Goal: Book appointment/travel/reservation

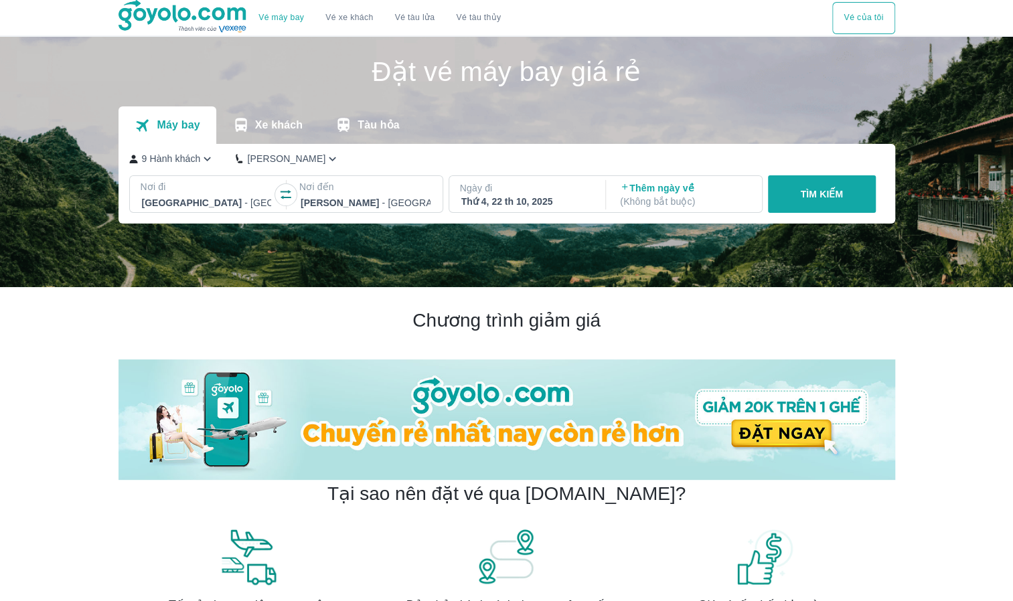
click at [841, 193] on p "TÌM KIẾM" at bounding box center [821, 194] width 43 height 13
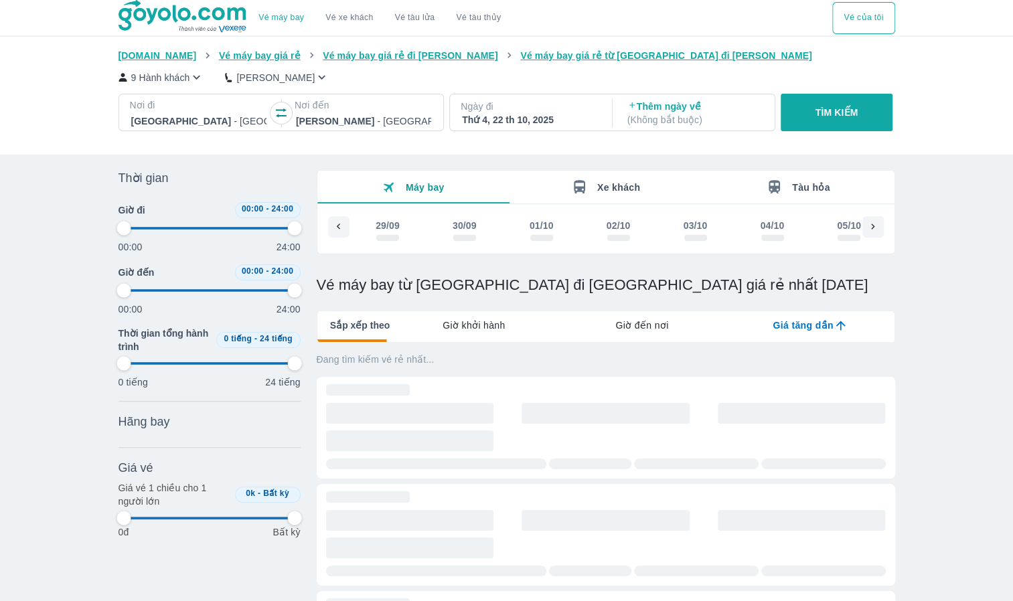
scroll to position [0, 1446]
type input "97.9166666666667"
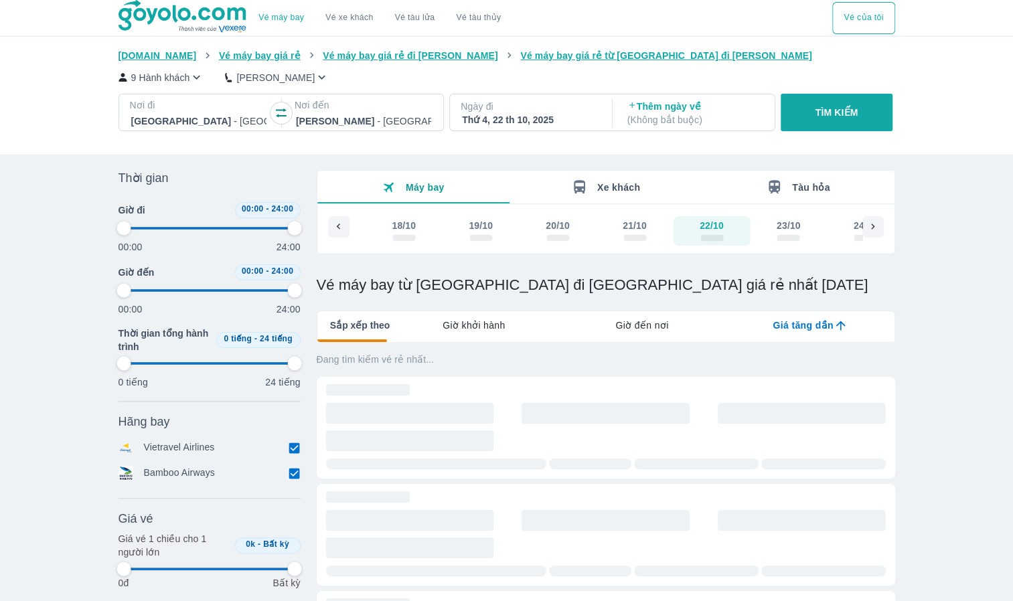
type input "97.9166666666667"
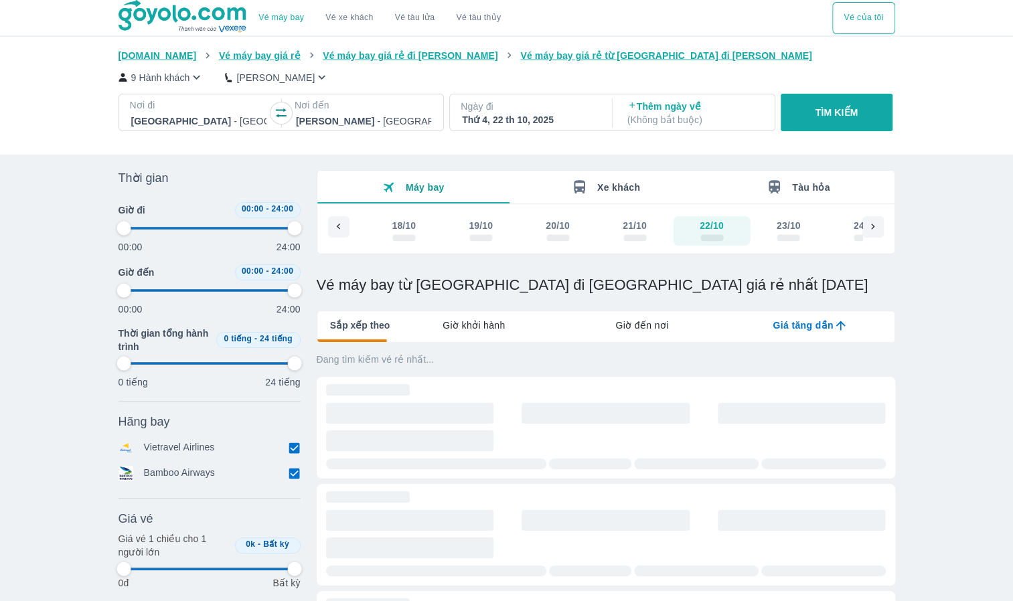
type input "97.9166666666667"
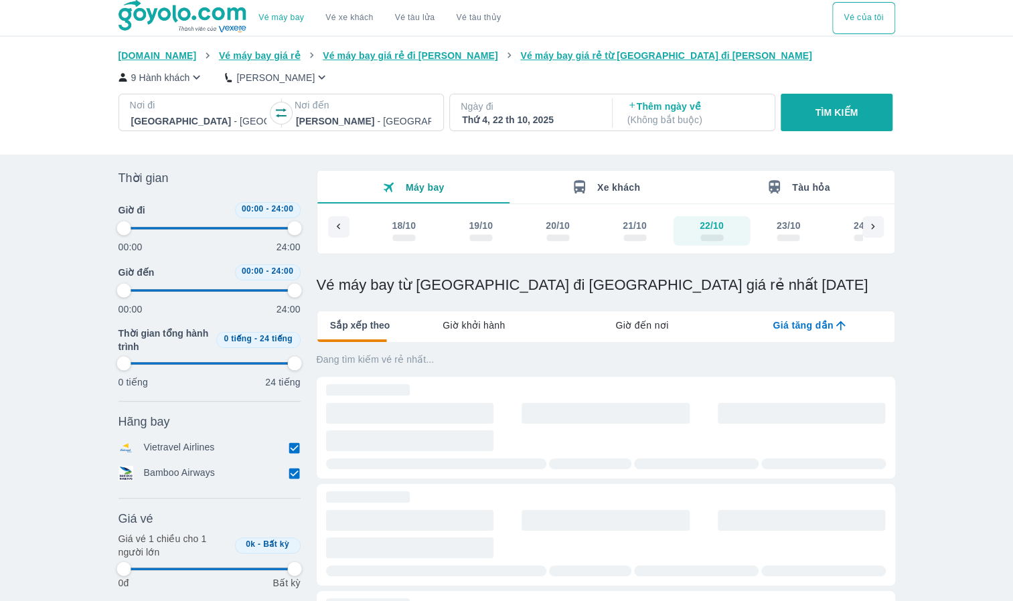
type input "97.9166666666667"
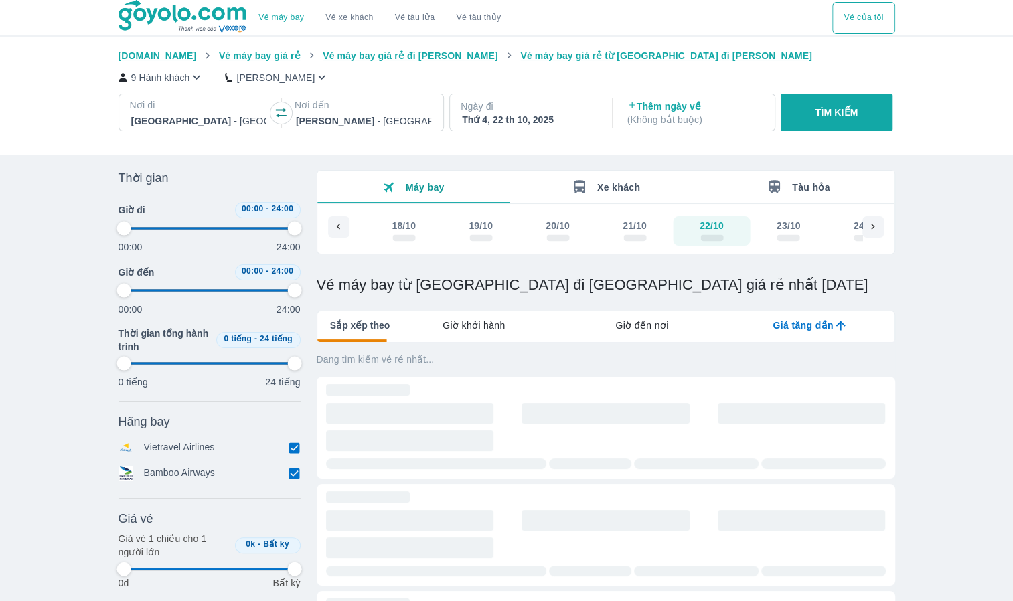
type input "97.9166666666667"
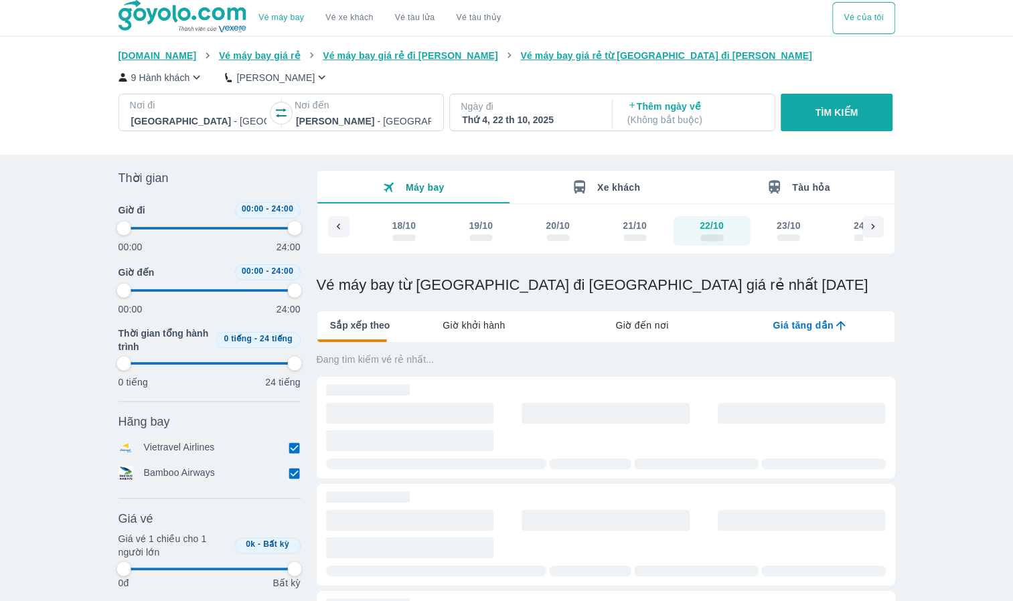
type input "97.9166666666667"
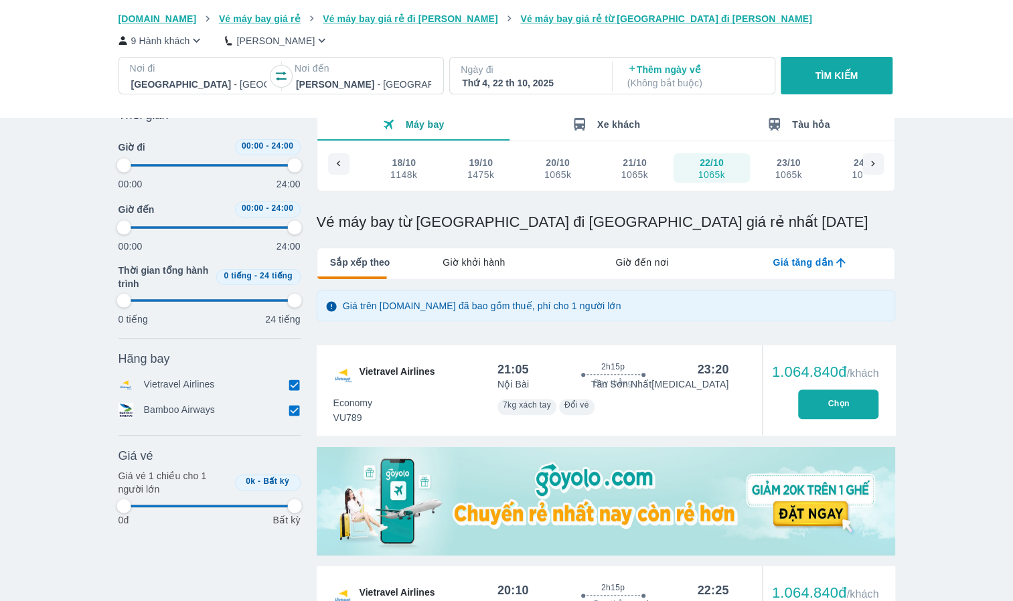
type input "97.9166666666667"
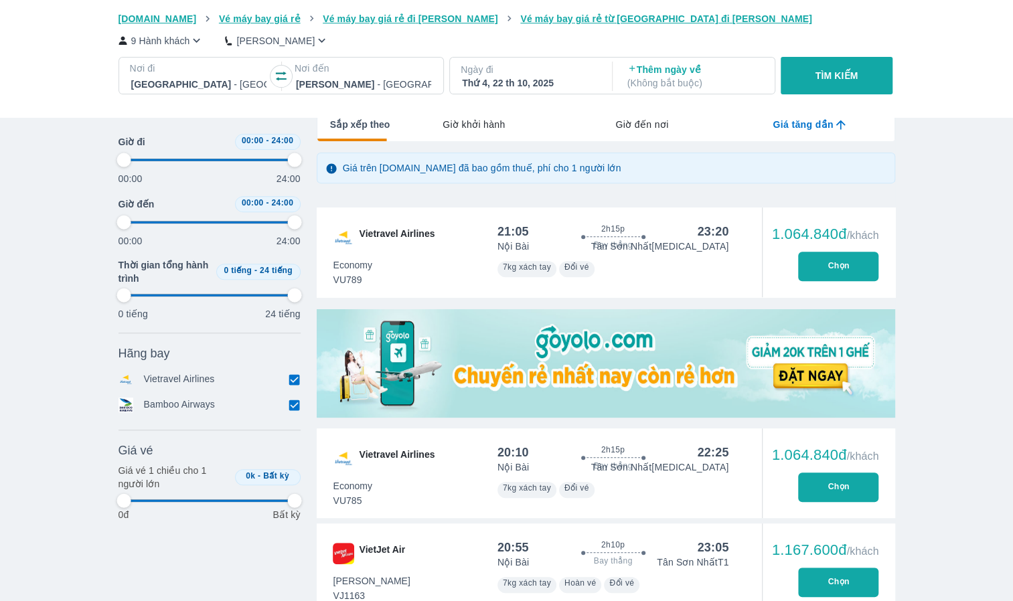
type input "97.9166666666667"
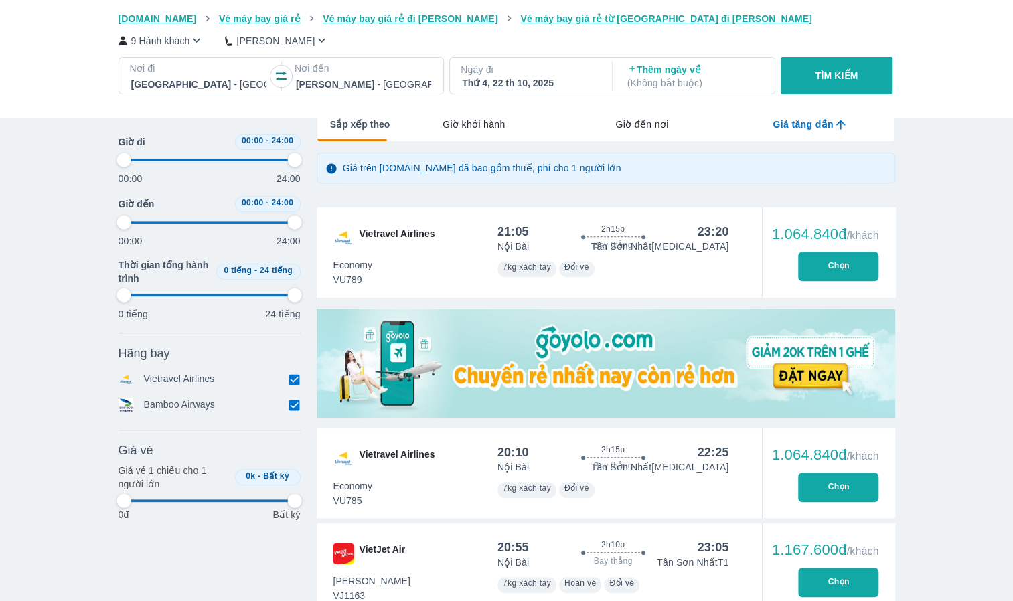
type input "97.9166666666667"
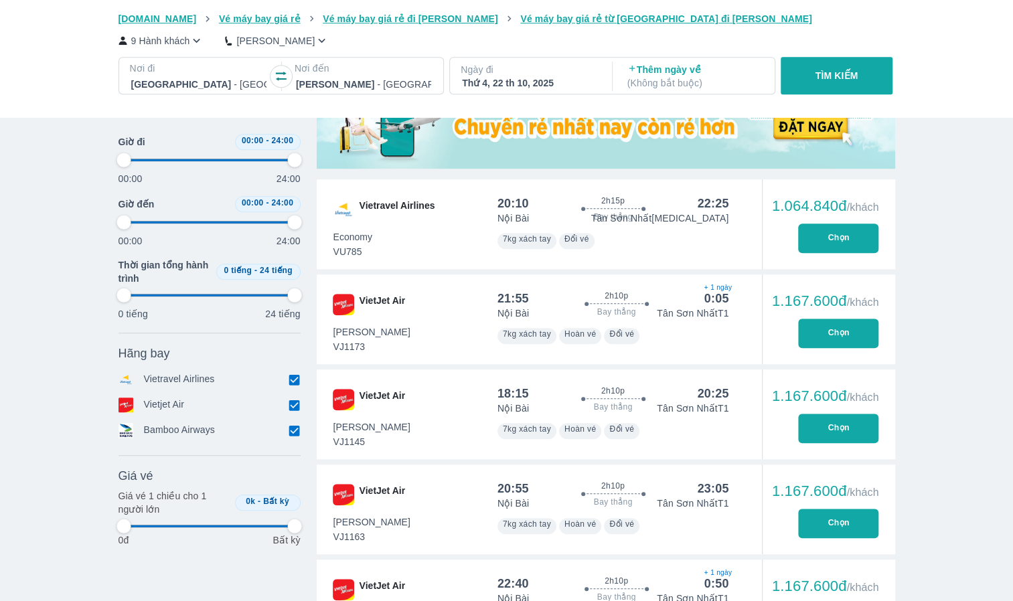
scroll to position [469, 0]
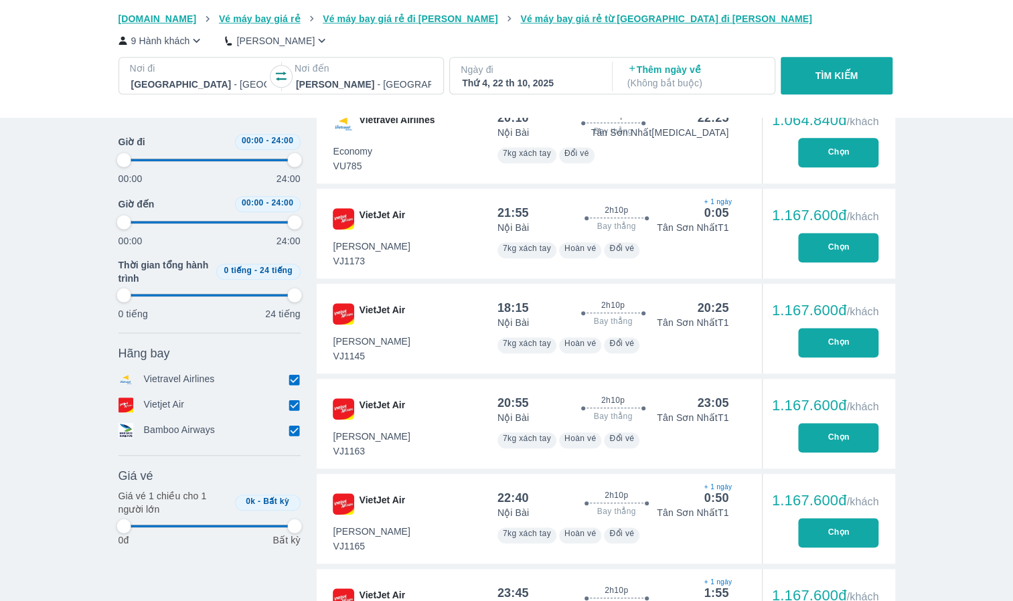
type input "97.9166666666667"
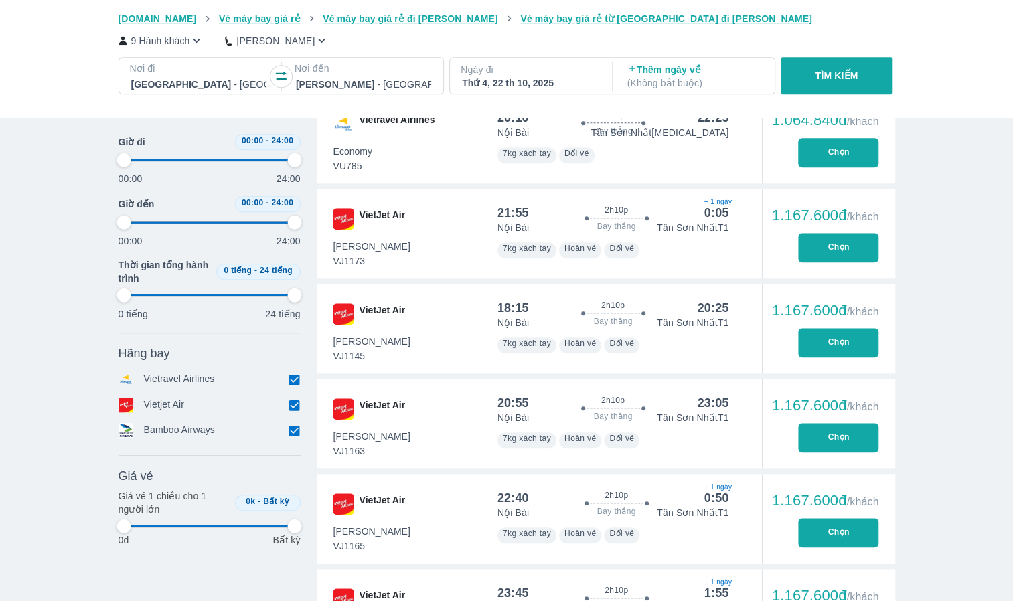
type input "97.9166666666667"
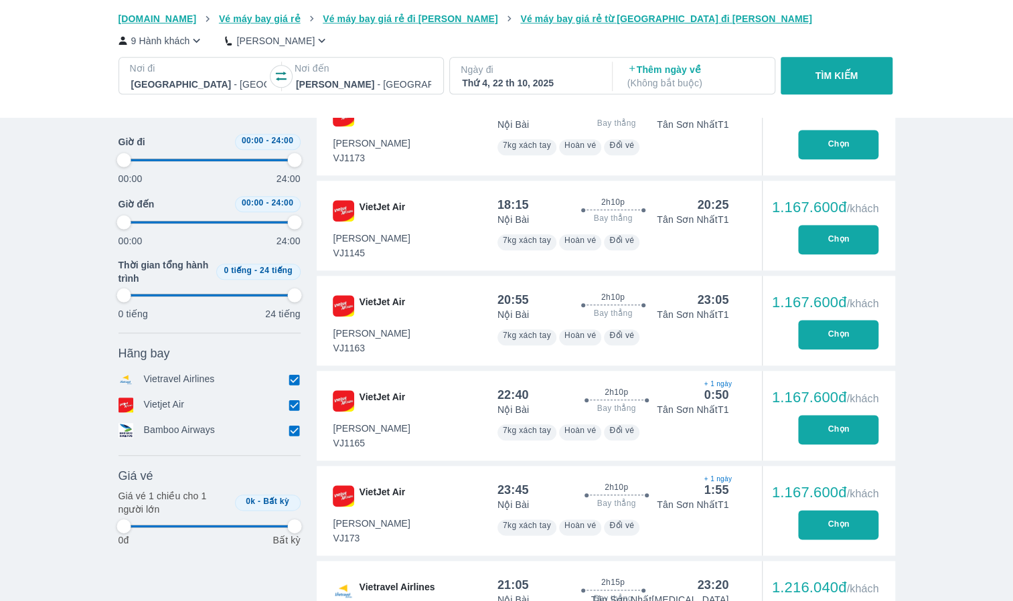
scroll to position [670, 0]
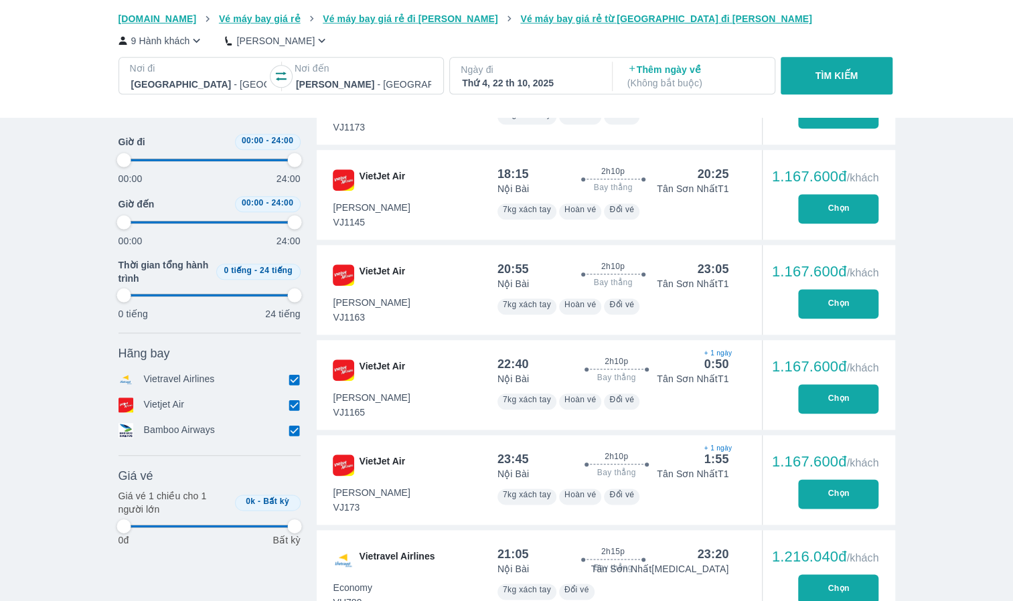
type input "97.9166666666667"
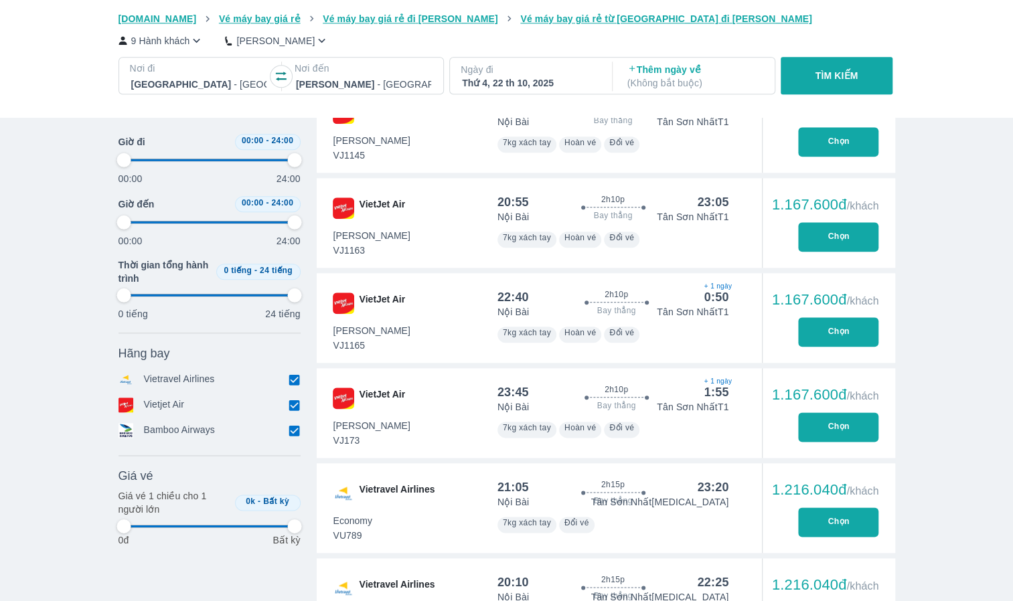
type input "97.9166666666667"
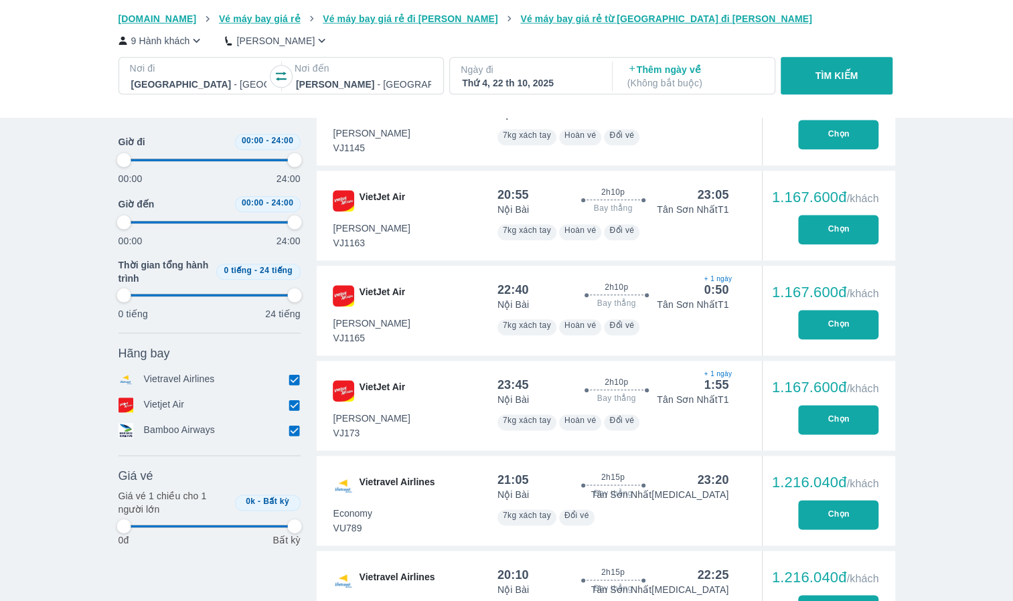
type input "97.9166666666667"
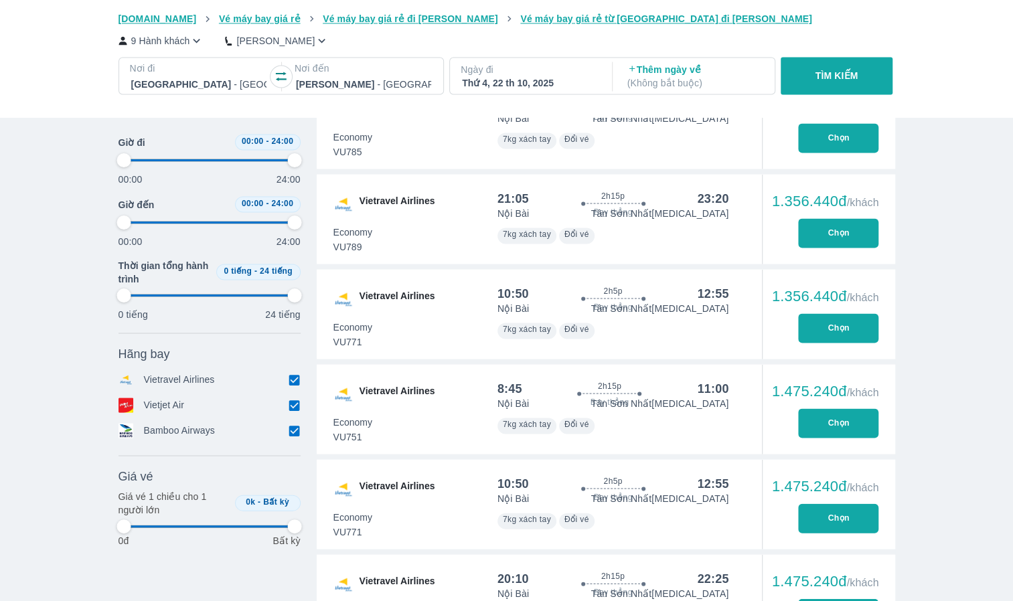
type input "97.9166666666667"
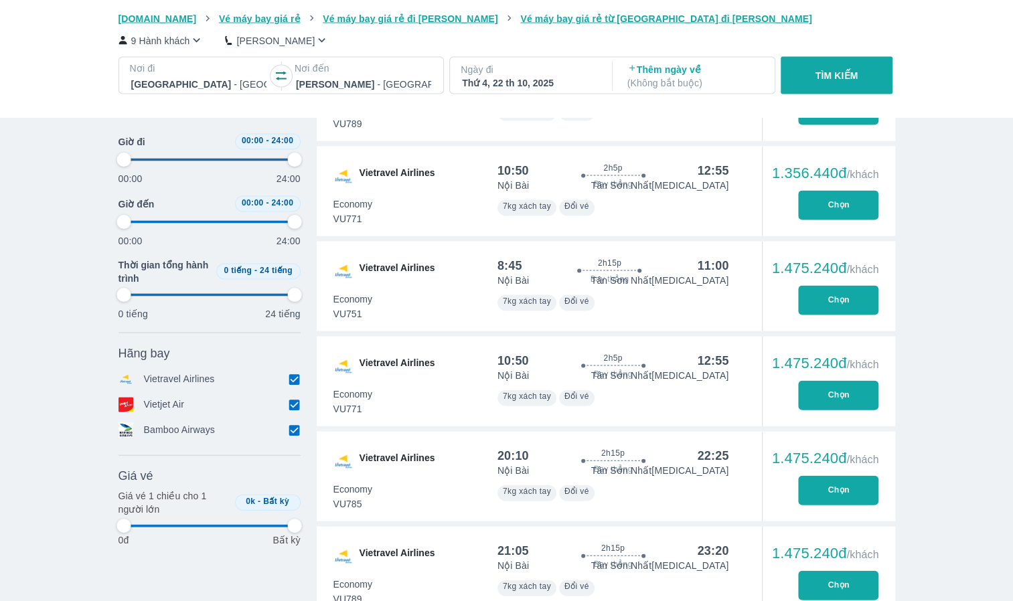
type input "97.9166666666667"
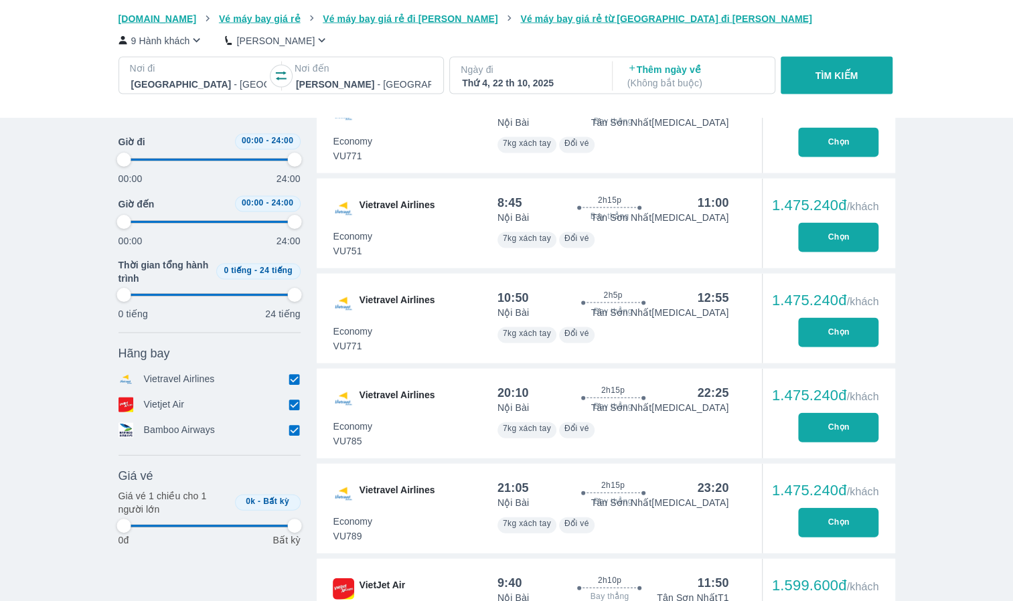
type input "97.9166666666667"
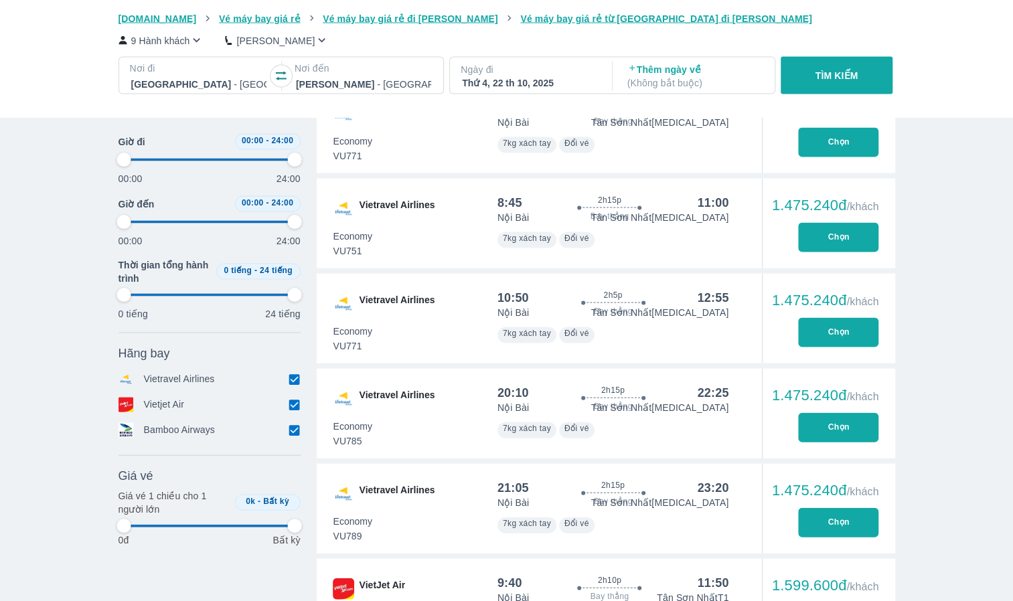
type input "97.9166666666667"
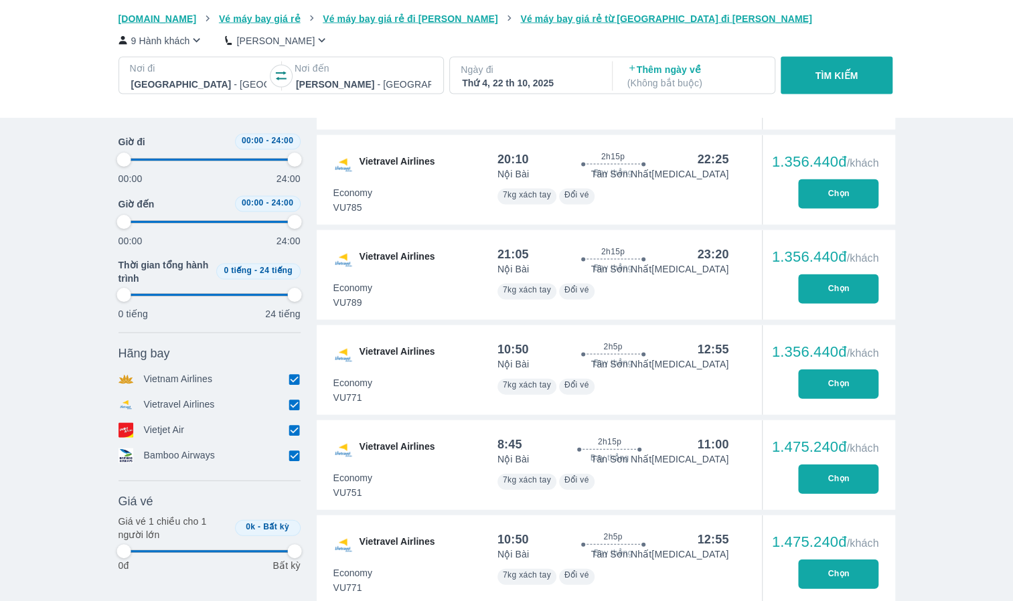
type input "97.9166666666667"
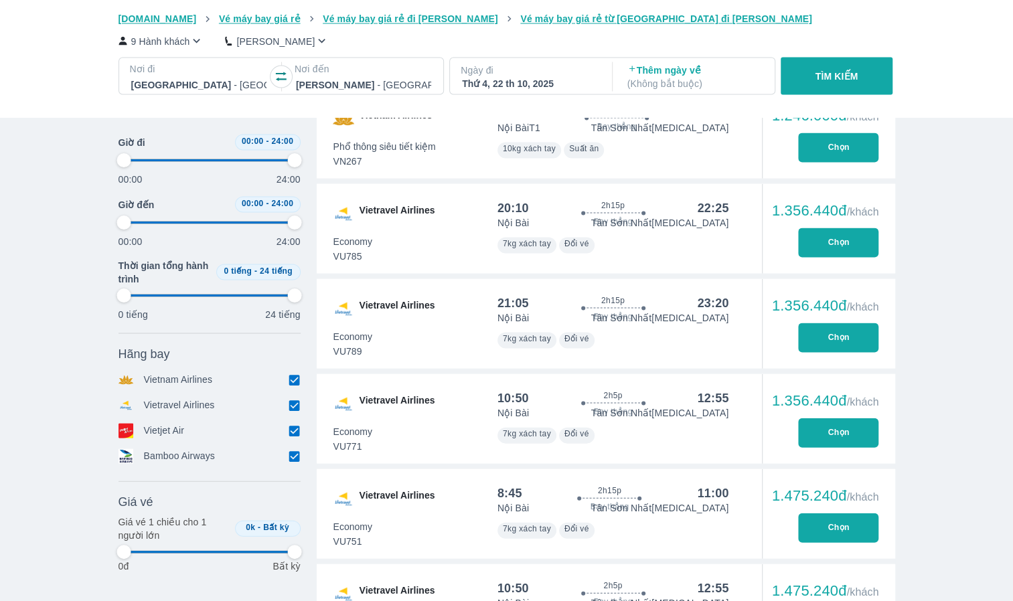
scroll to position [1473, 0]
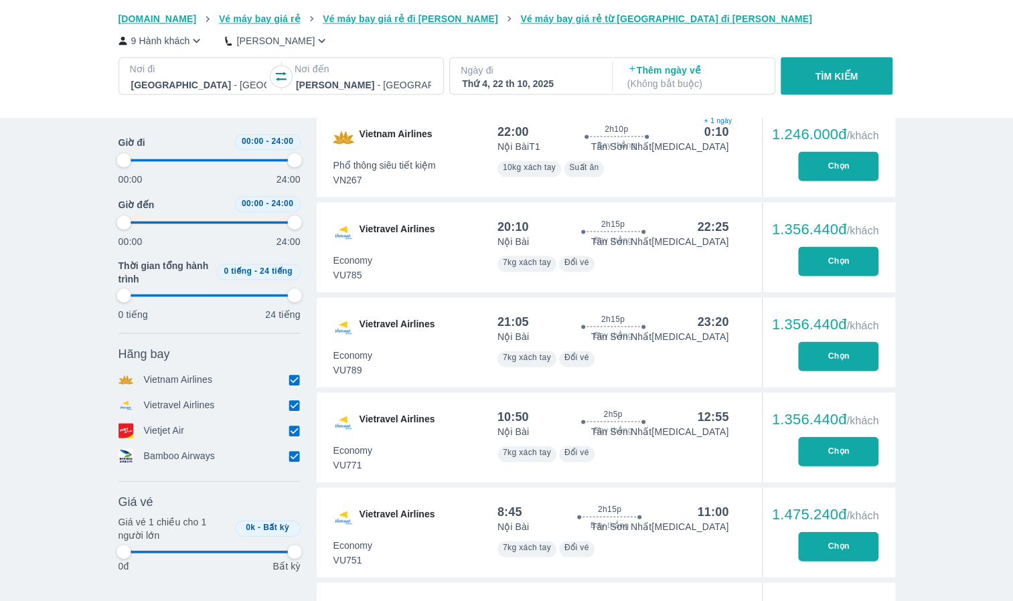
type input "97.9166666666667"
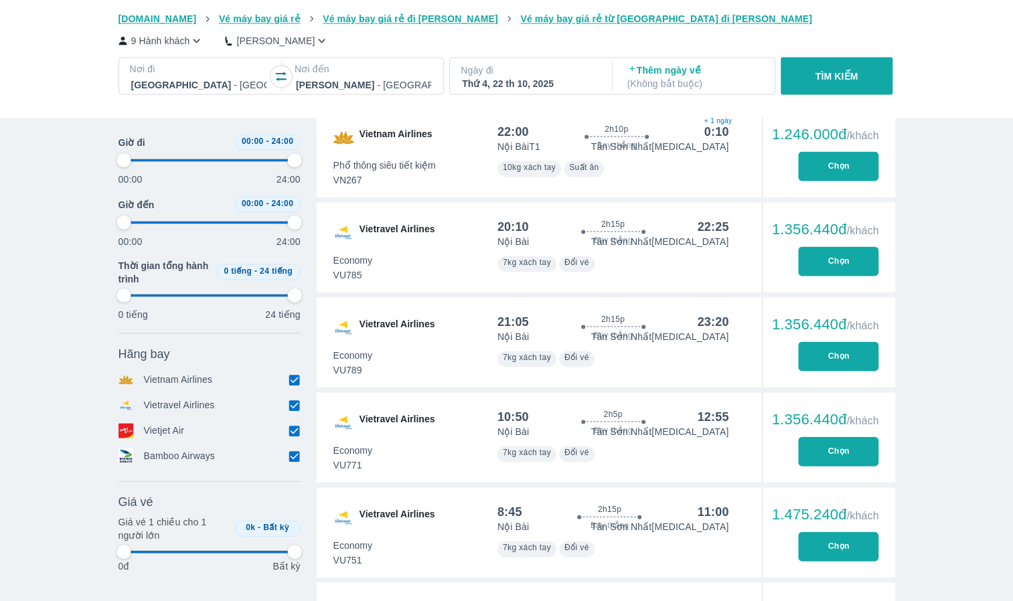
type input "97.9166666666667"
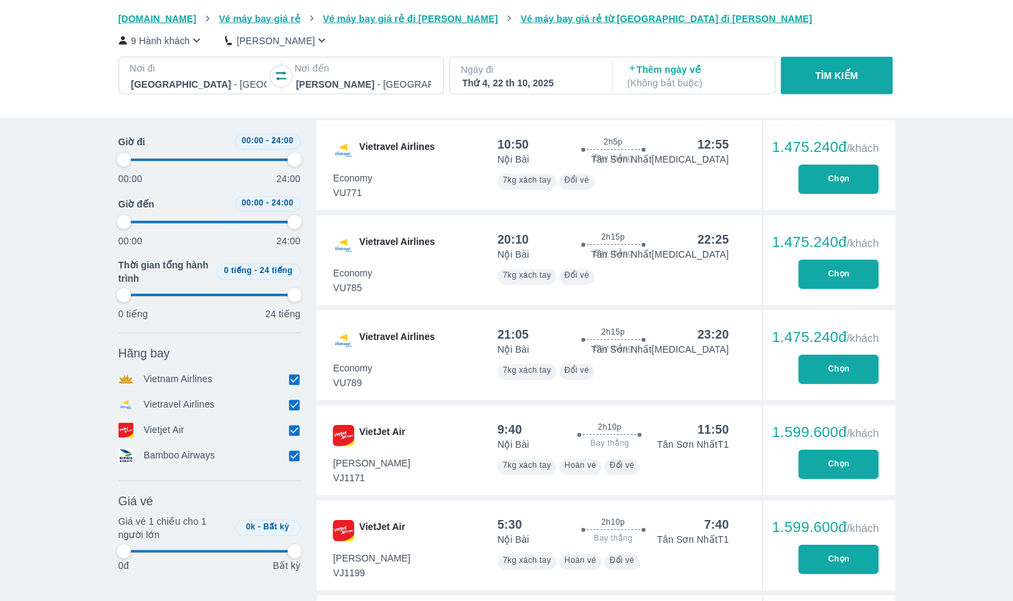
scroll to position [1942, 0]
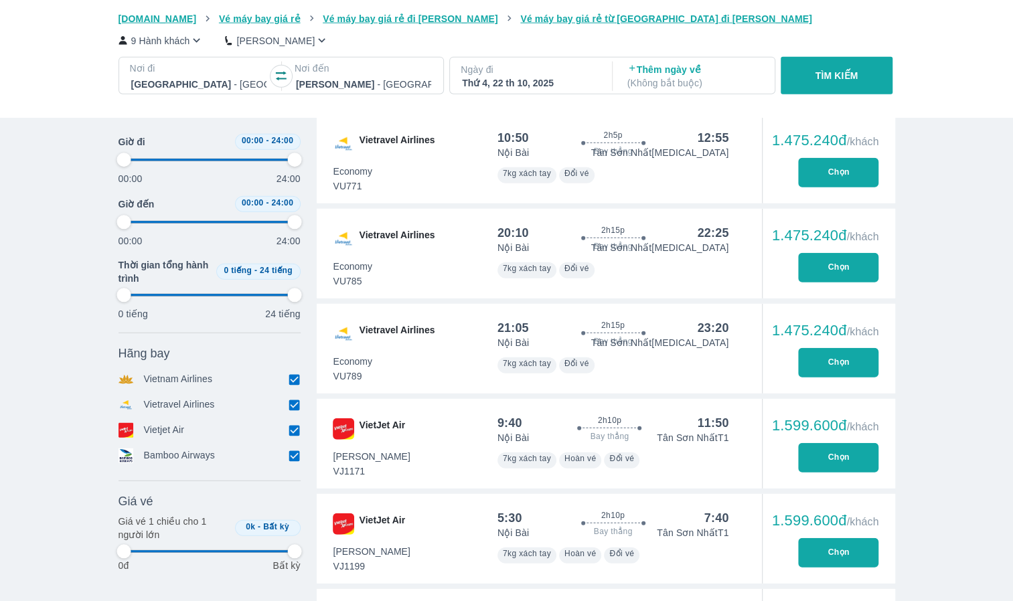
type input "97.9166666666667"
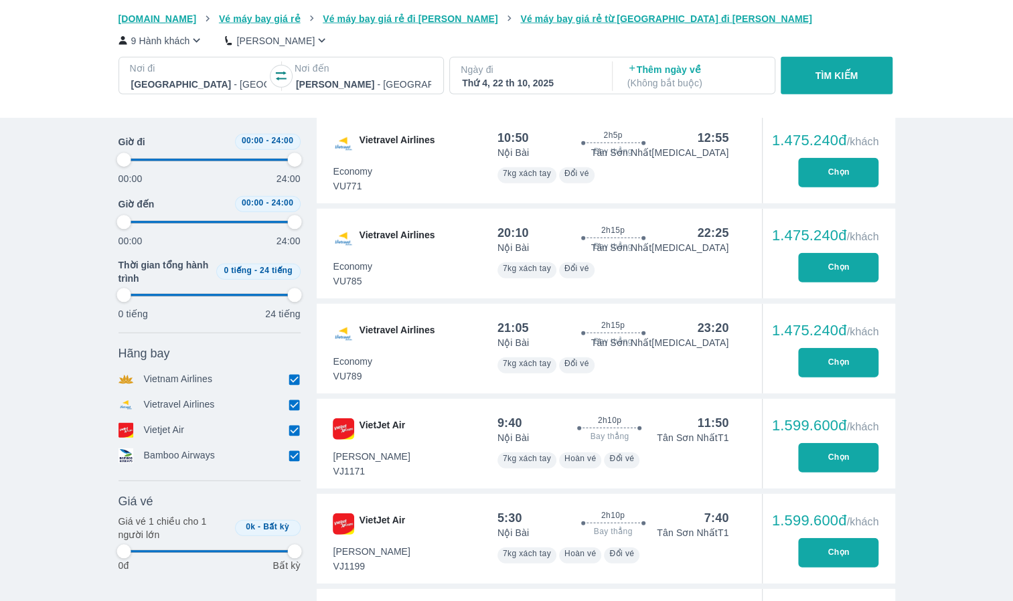
type input "97.9166666666667"
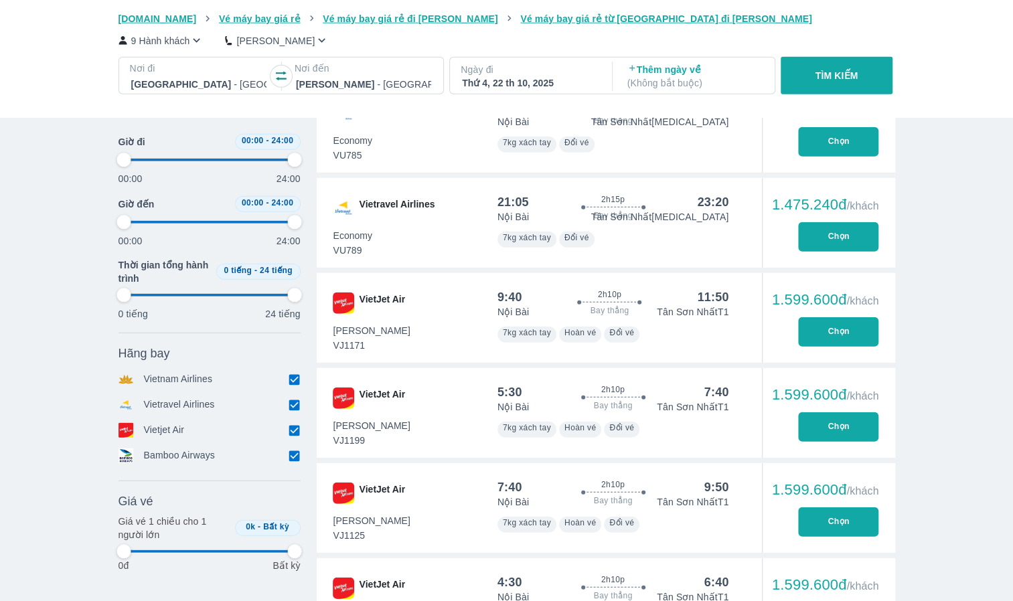
scroll to position [2076, 0]
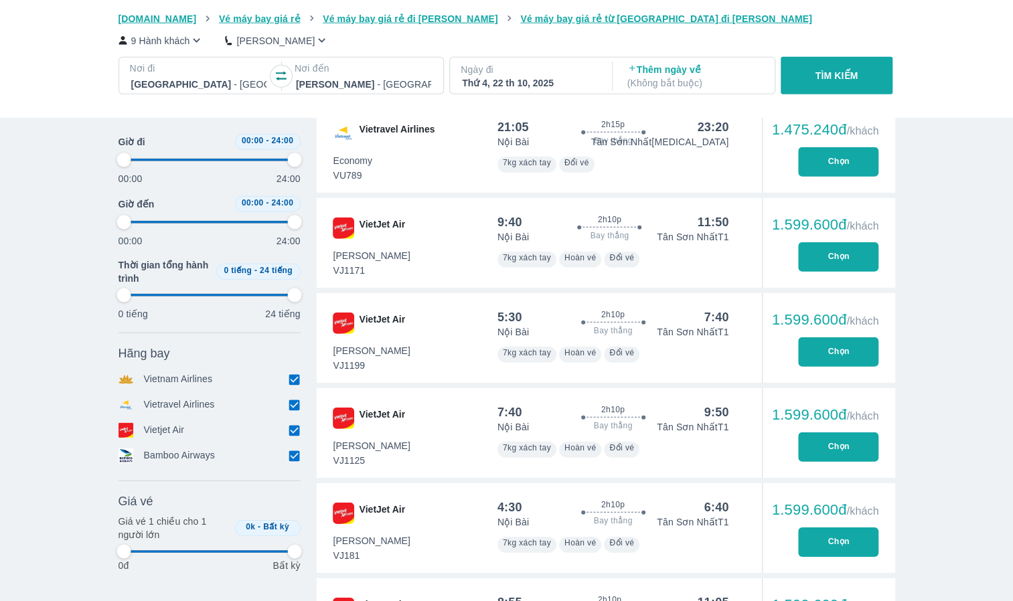
type input "97.9166666666667"
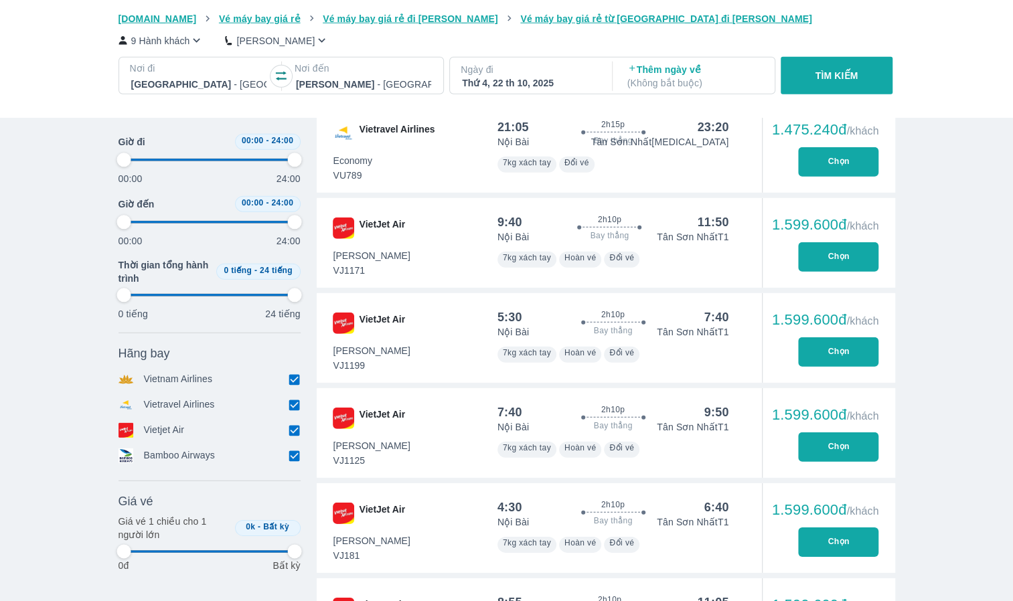
type input "97.9166666666667"
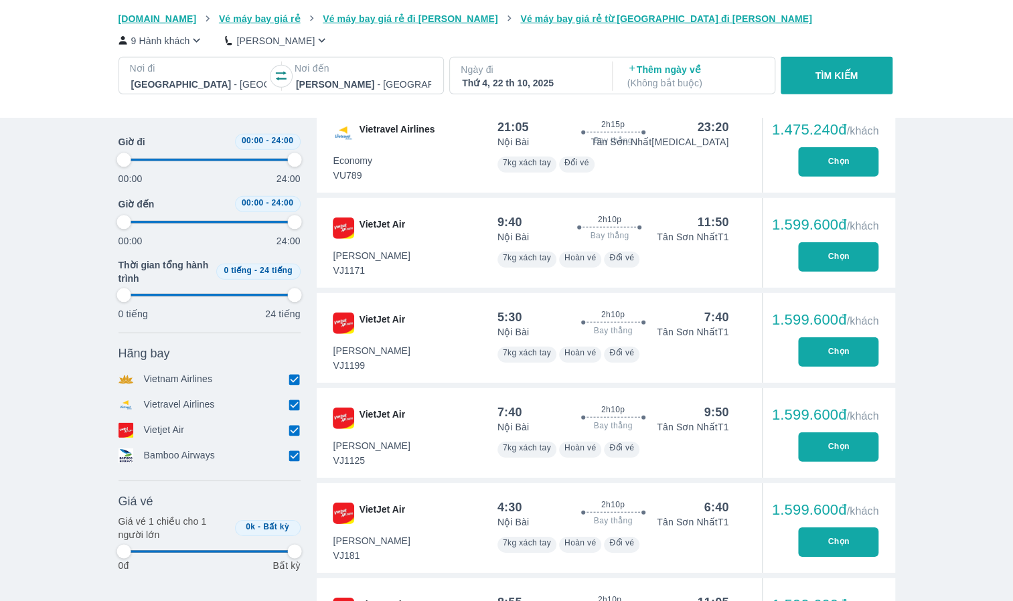
type input "97.9166666666667"
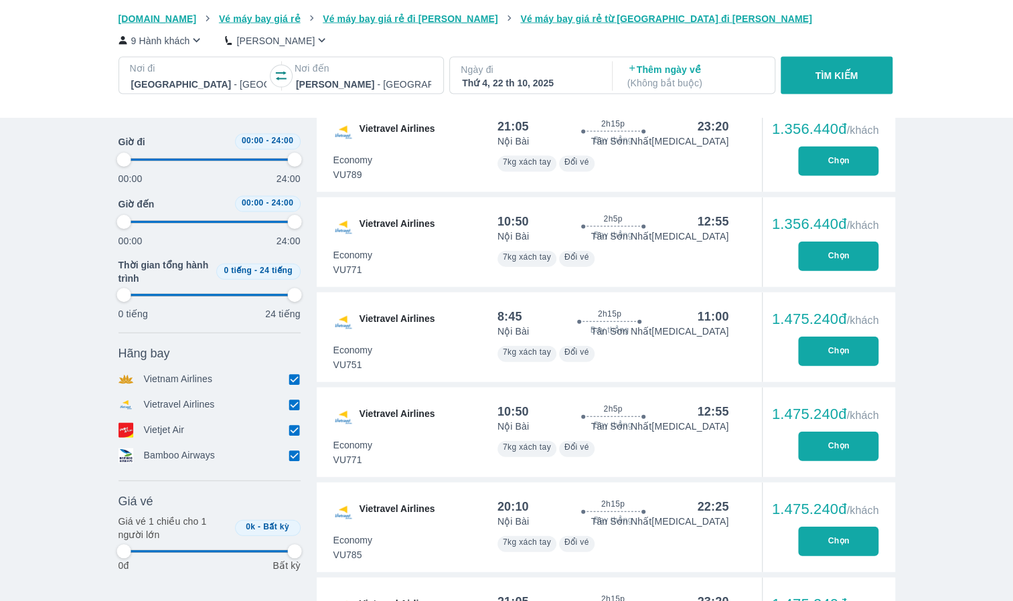
scroll to position [1607, 0]
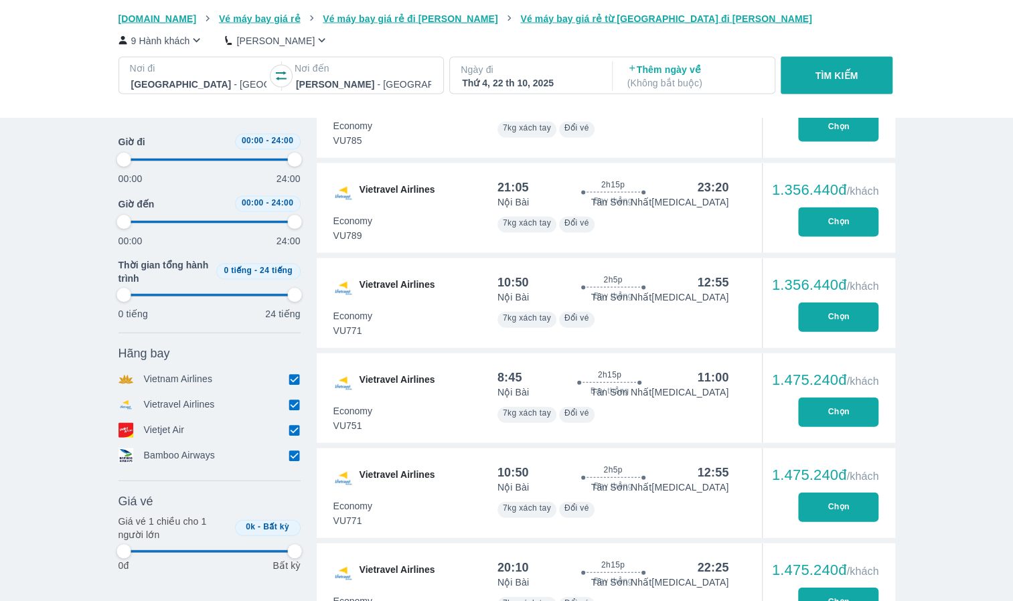
type input "97.9166666666667"
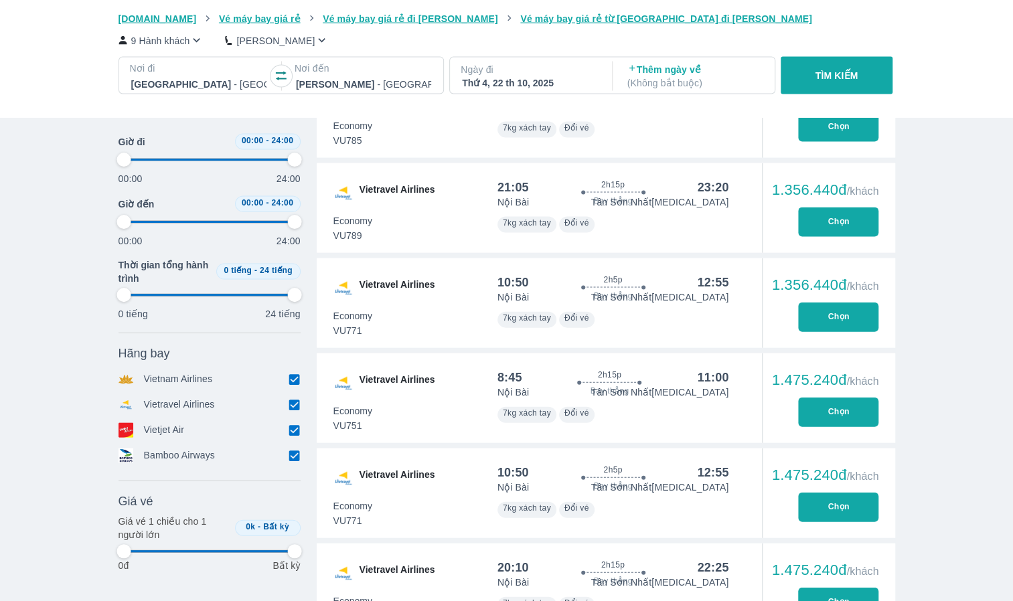
type input "97.9166666666667"
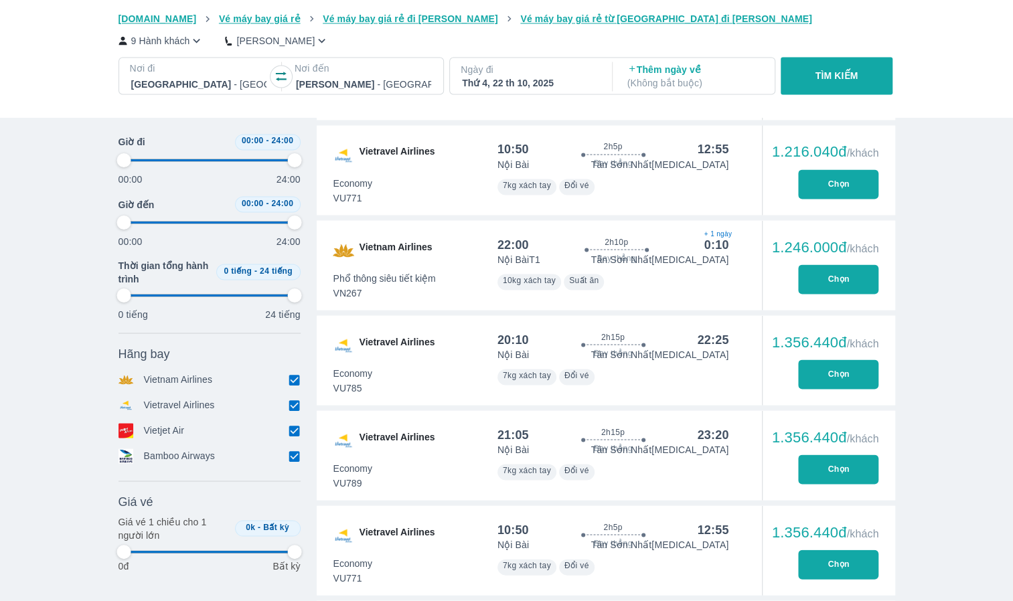
type input "97.9166666666667"
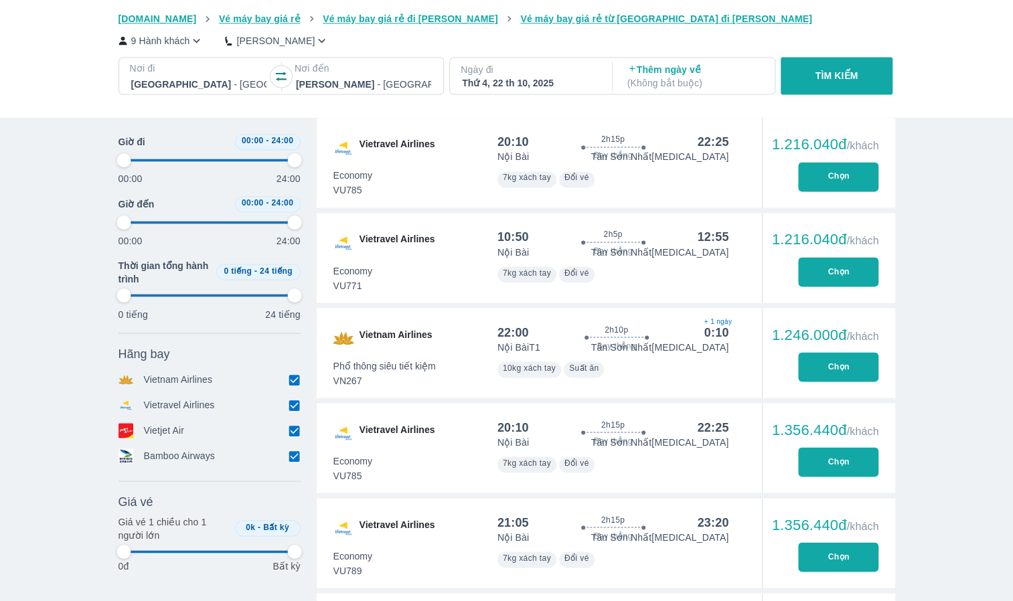
type input "97.9166666666667"
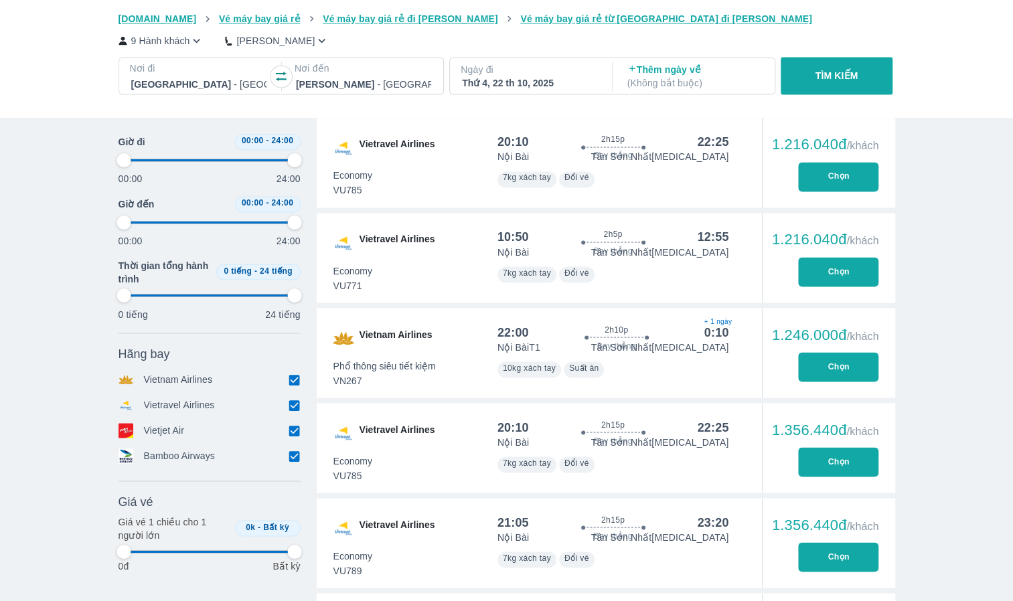
type input "97.9166666666667"
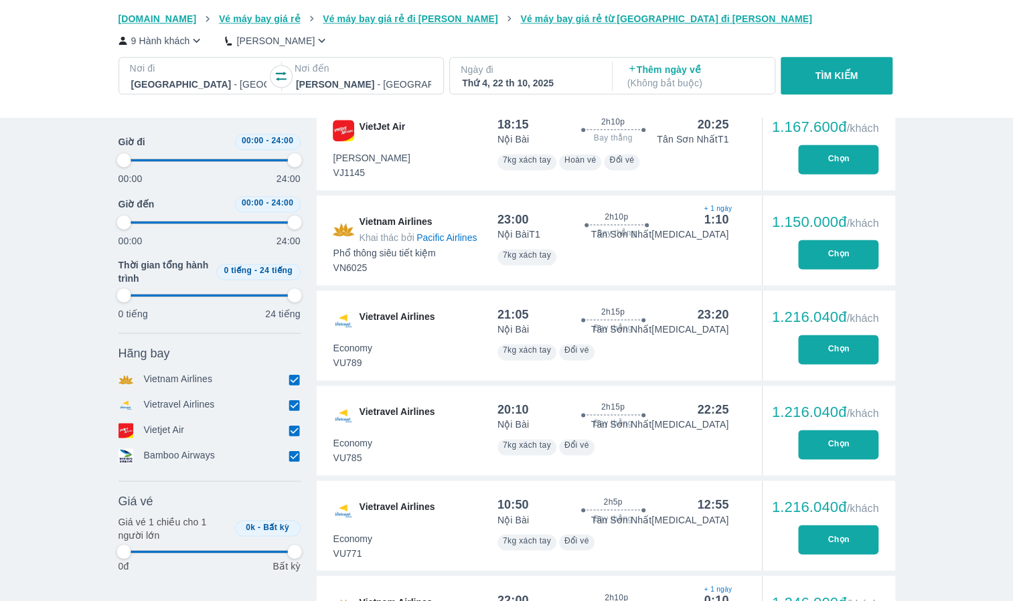
type input "97.9166666666667"
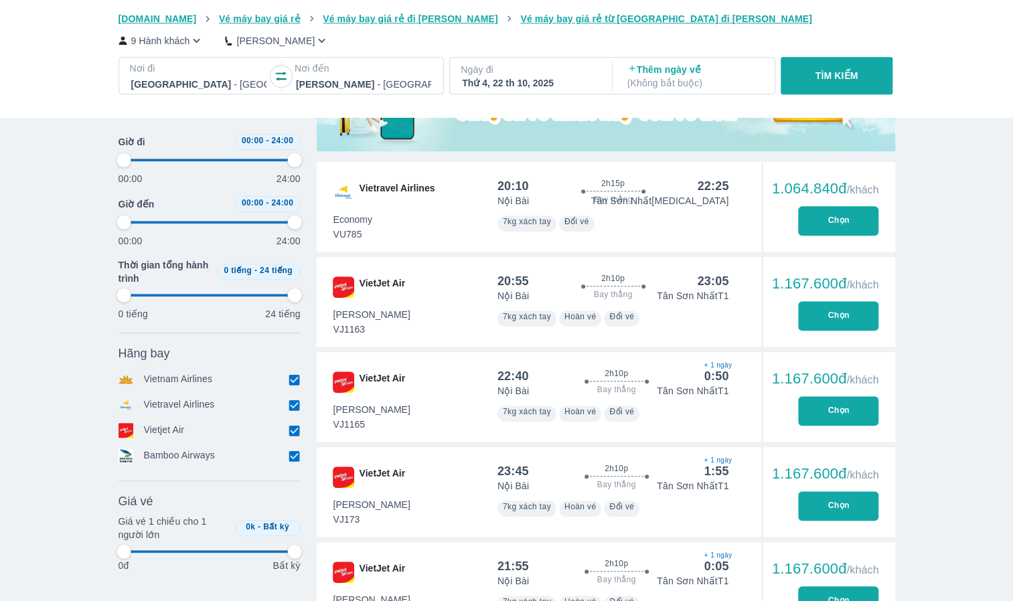
type input "97.9166666666667"
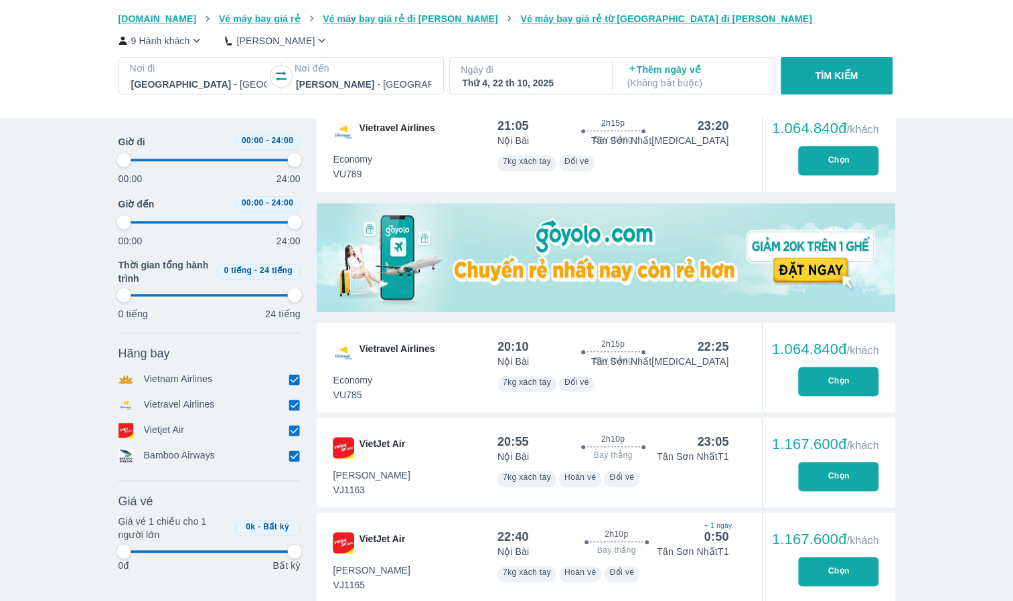
scroll to position [268, 0]
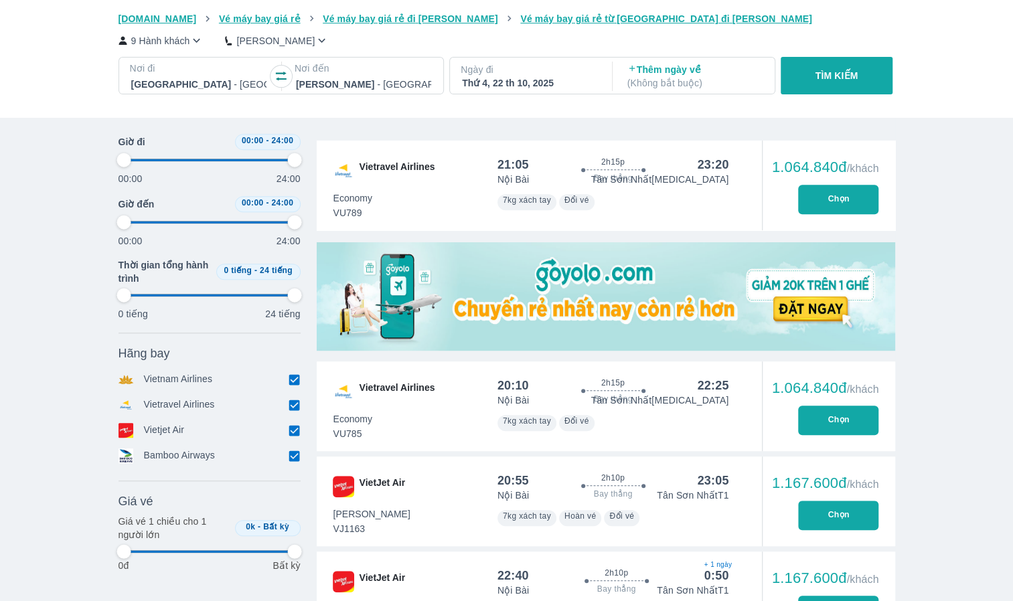
type input "97.9166666666667"
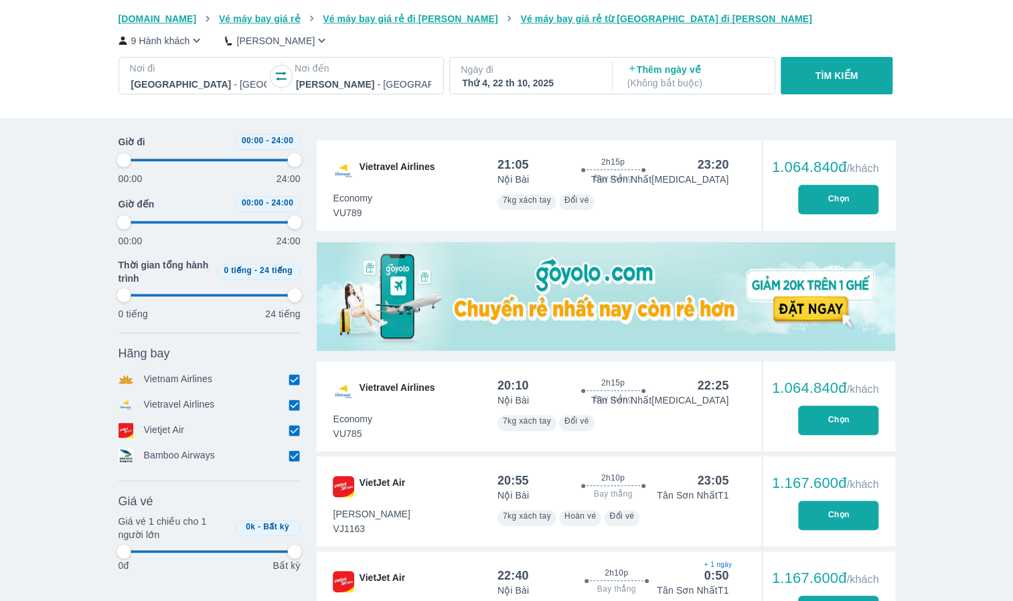
type input "97.9166666666667"
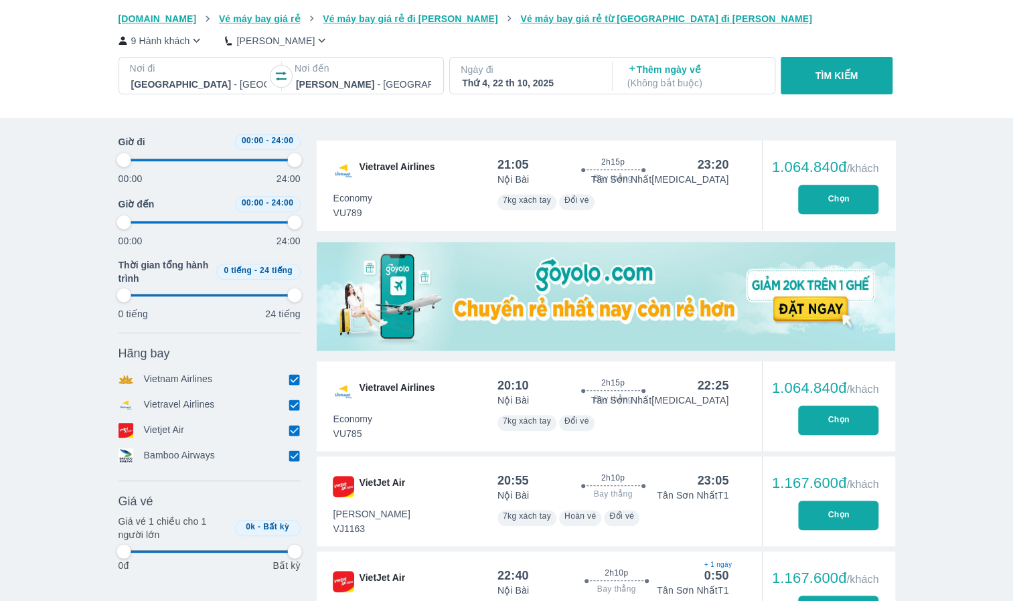
type input "97.9166666666667"
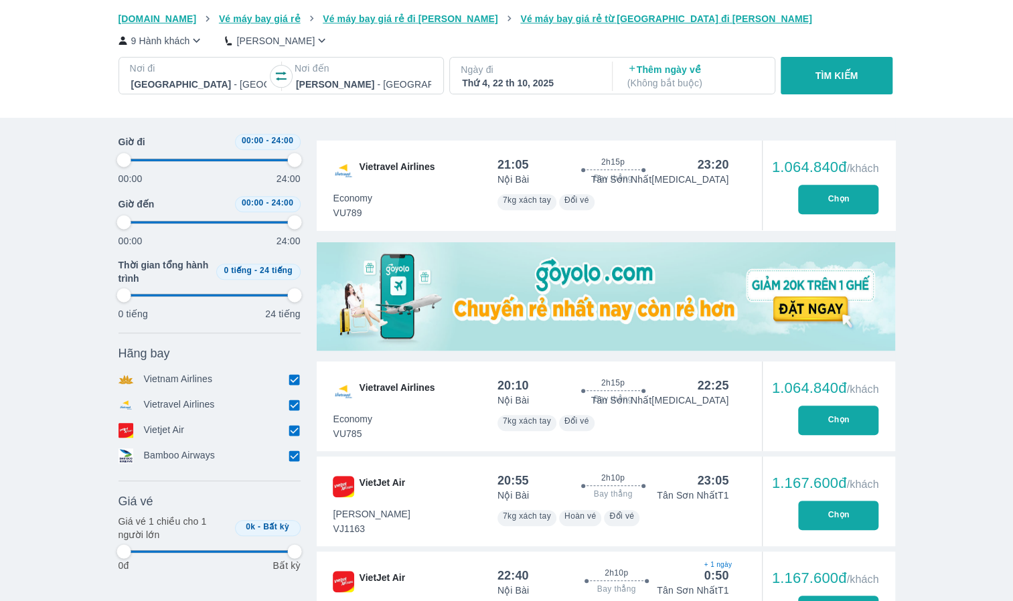
type input "97.9166666666667"
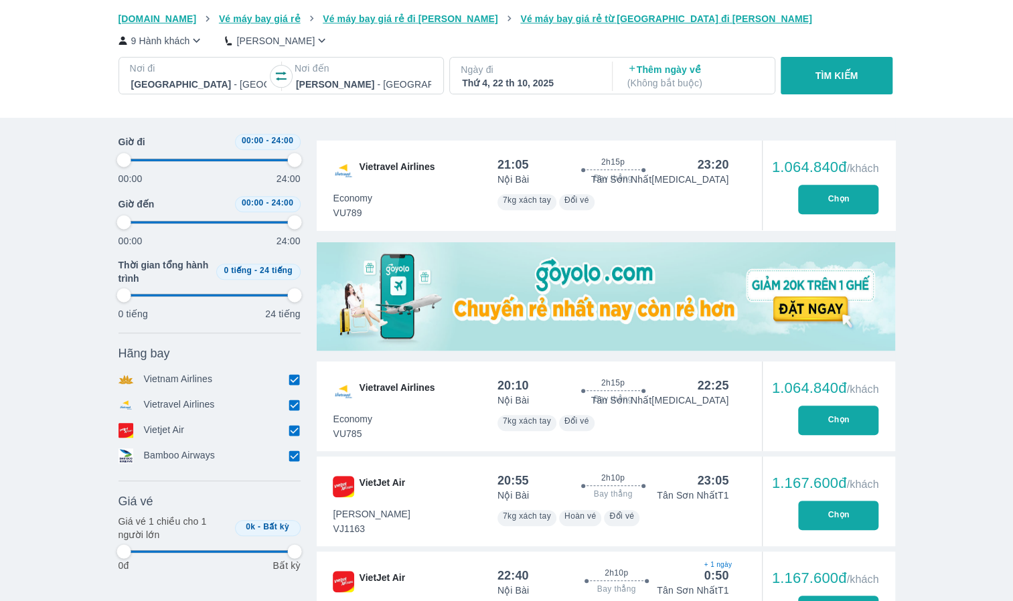
type input "97.9166666666667"
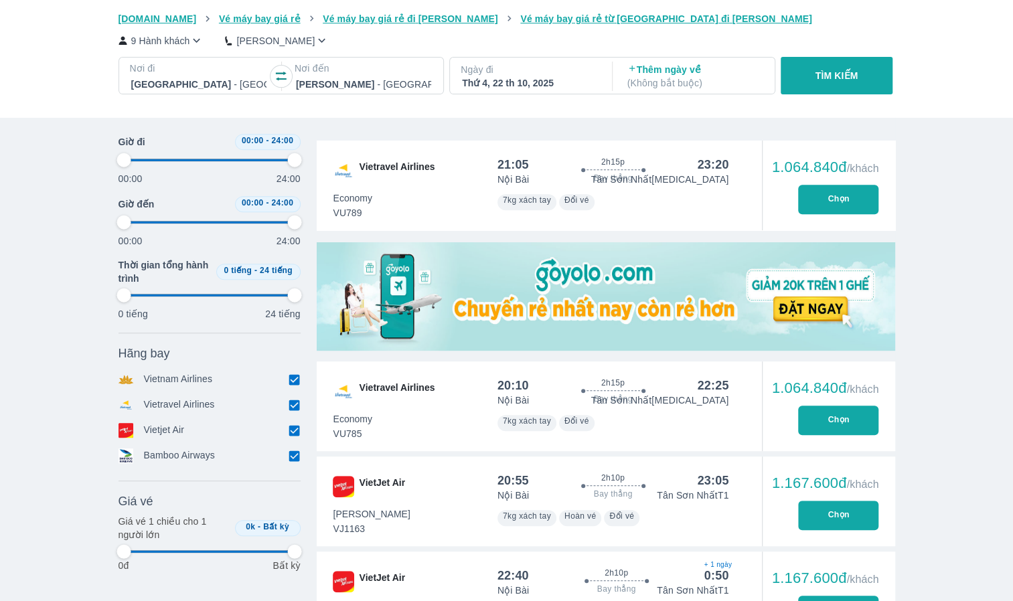
type input "97.9166666666667"
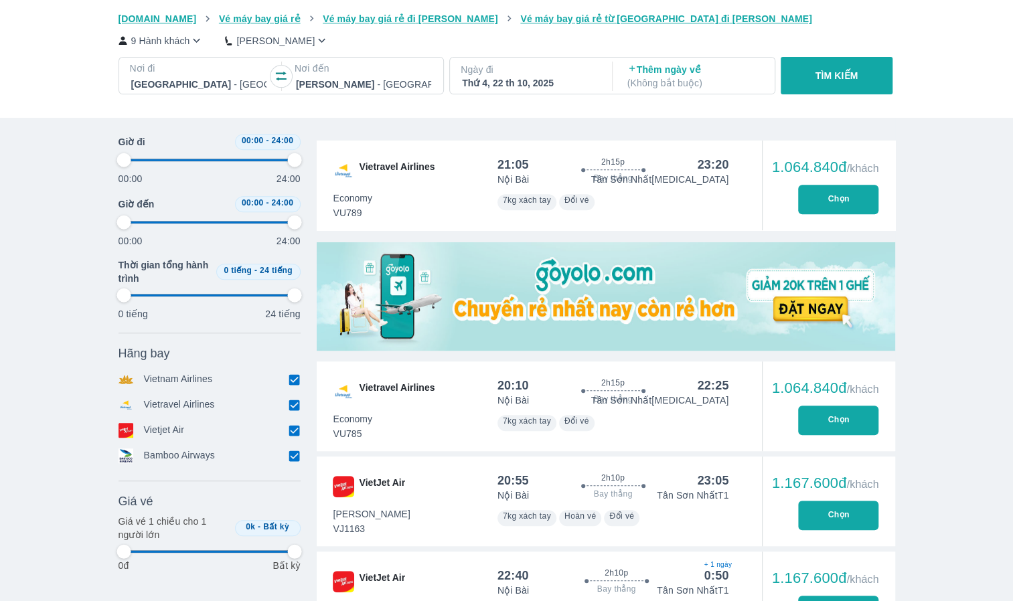
type input "97.9166666666667"
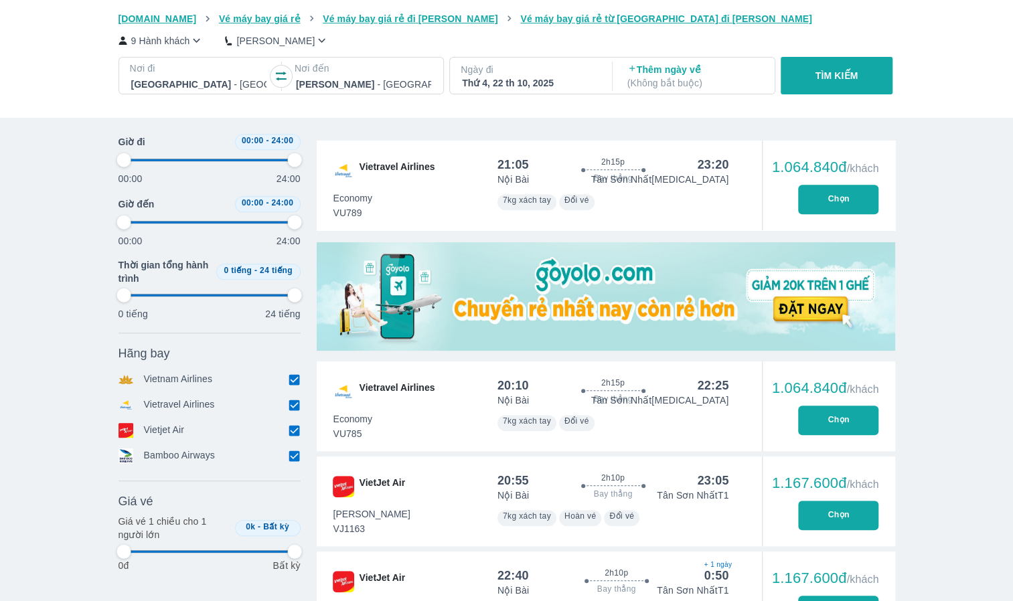
type input "97.9166666666667"
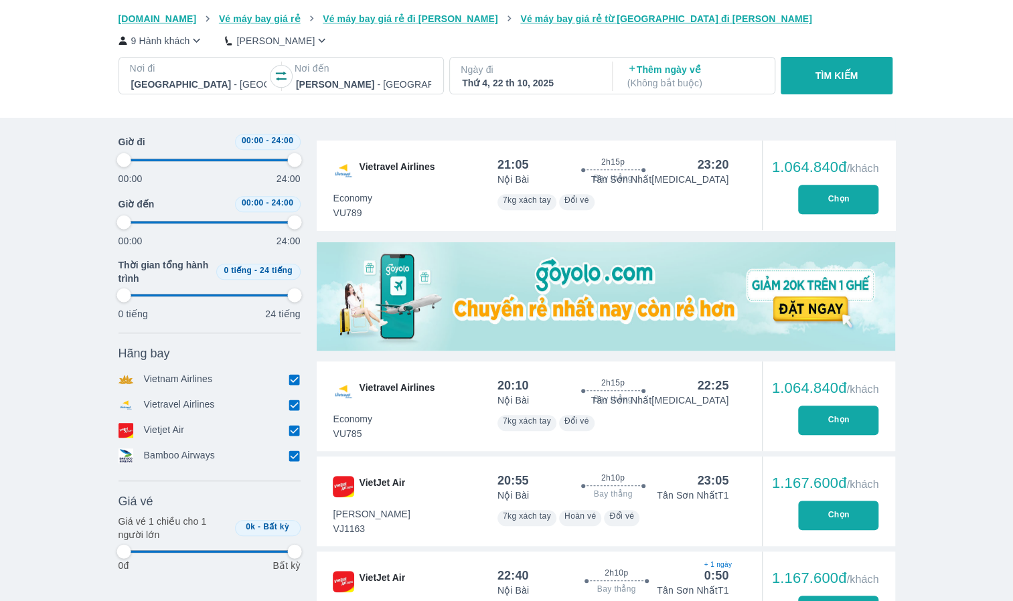
type input "97.9166666666667"
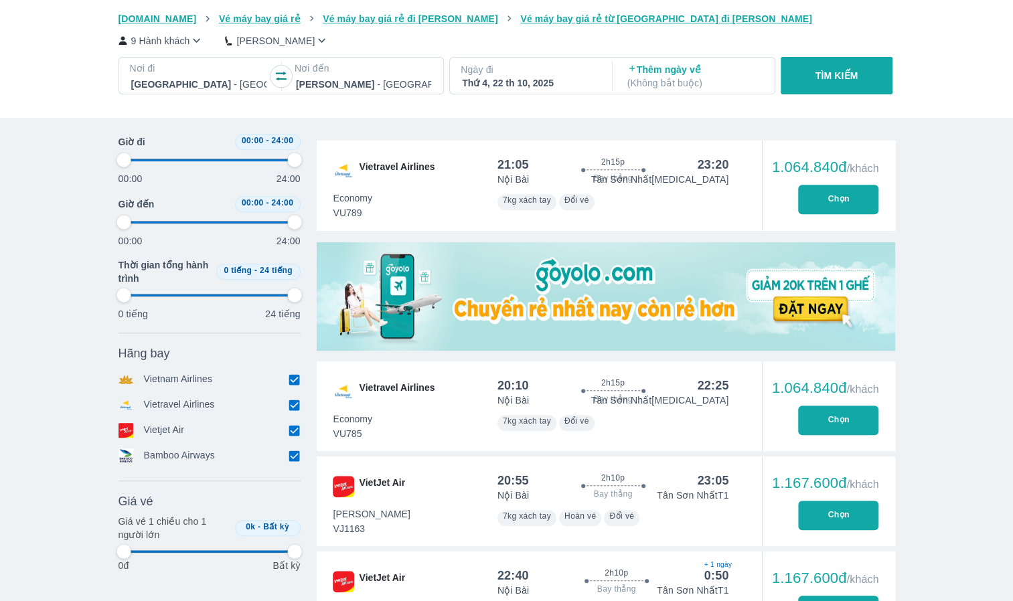
type input "97.9166666666667"
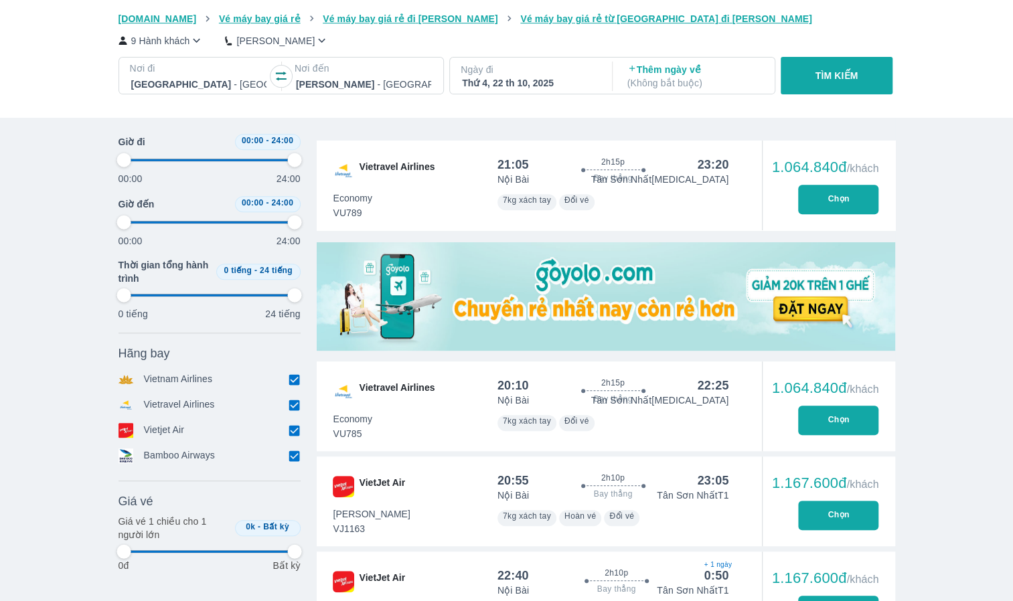
type input "97.9166666666667"
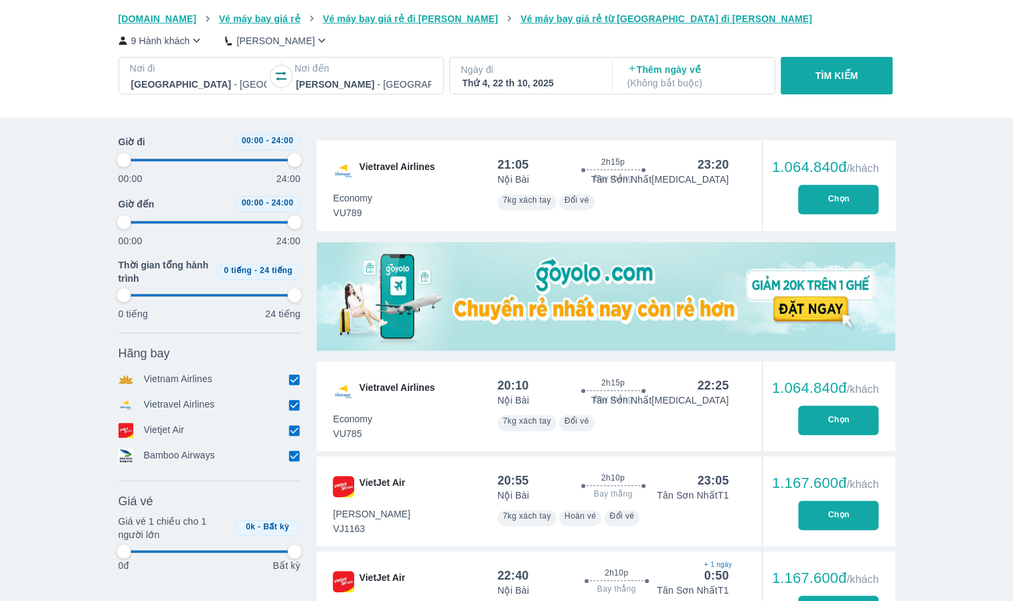
type input "97.9166666666667"
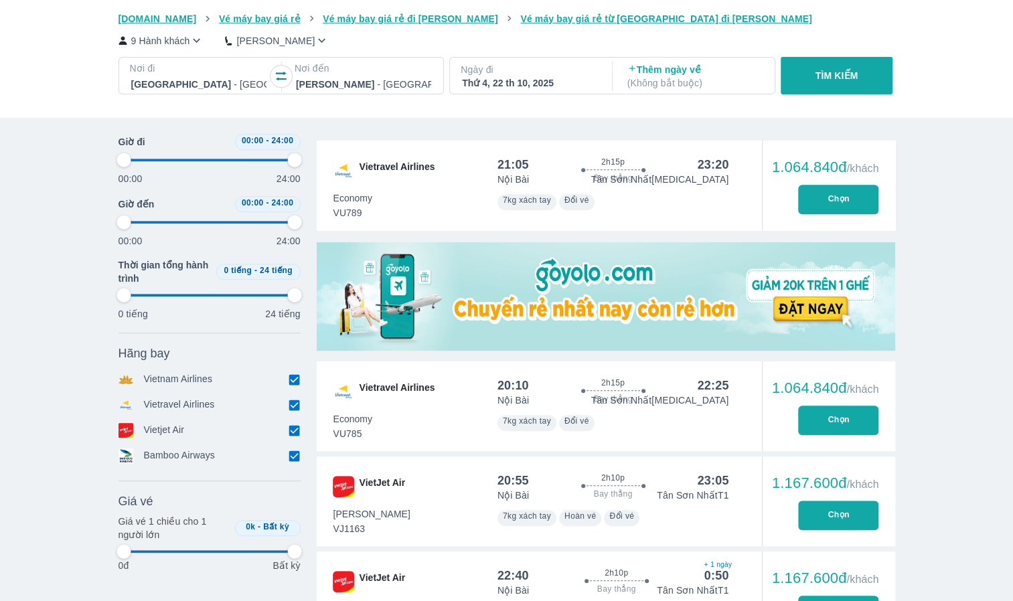
type input "97.9166666666667"
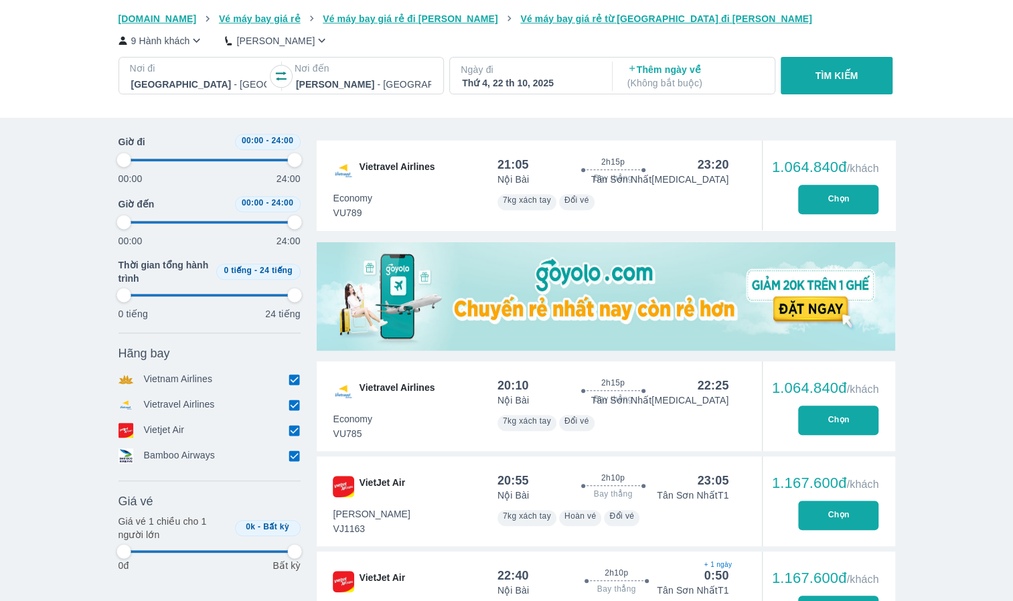
type input "97.9166666666667"
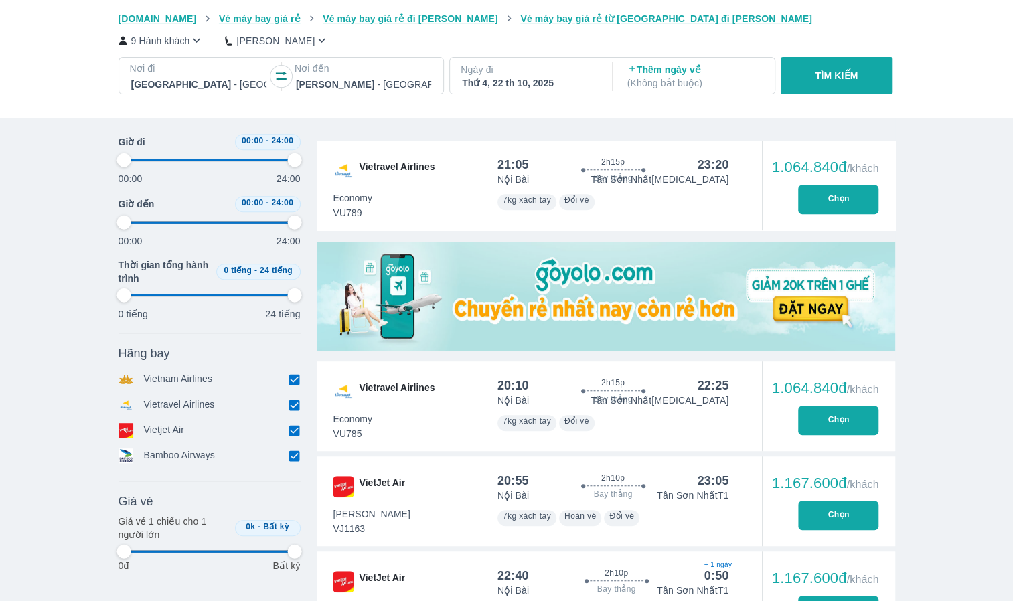
type input "97.9166666666667"
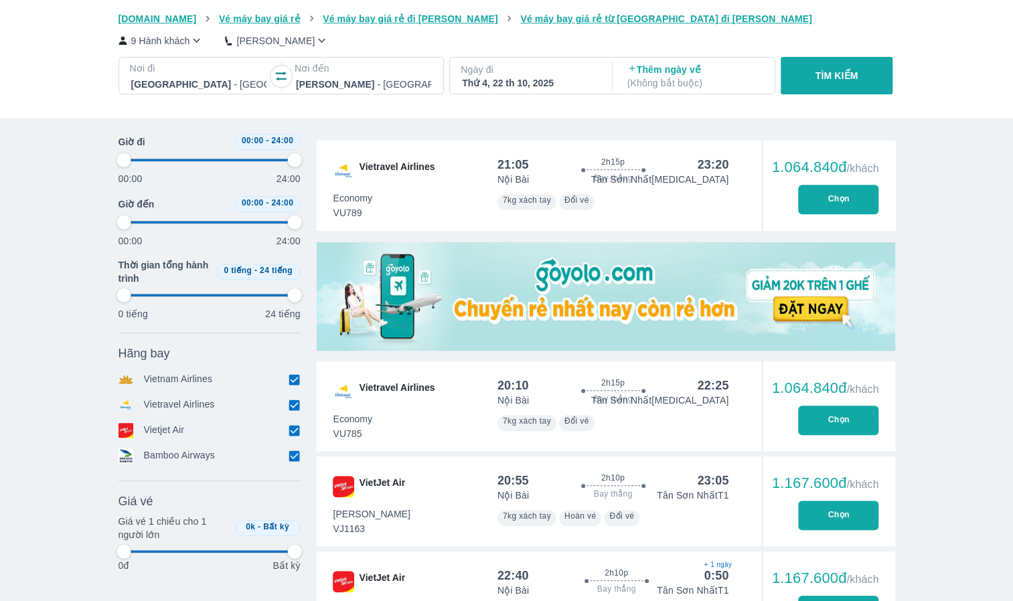
type input "97.9166666666667"
